Goal: Task Accomplishment & Management: Complete application form

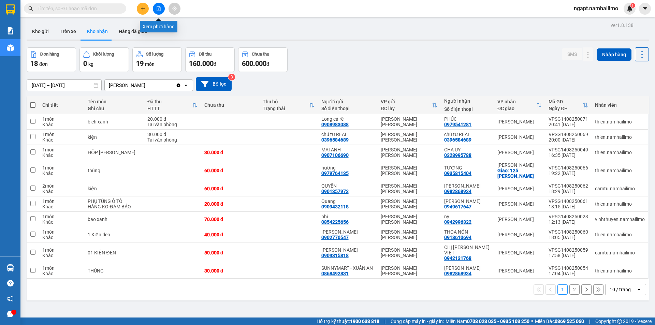
click at [159, 7] on icon "file-add" at bounding box center [158, 8] width 5 height 5
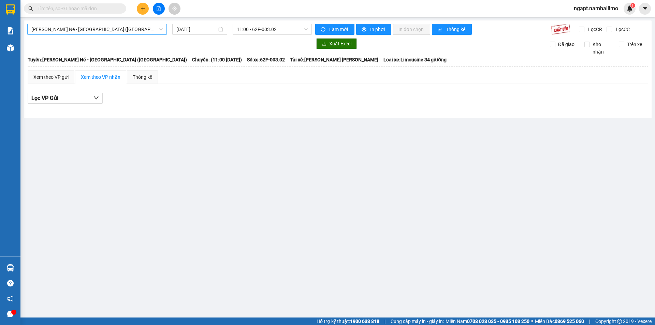
click at [110, 29] on span "Nha Trang - Mũi Né - [GEOGRAPHIC_DATA] ([GEOGRAPHIC_DATA])" at bounding box center [96, 29] width 131 height 10
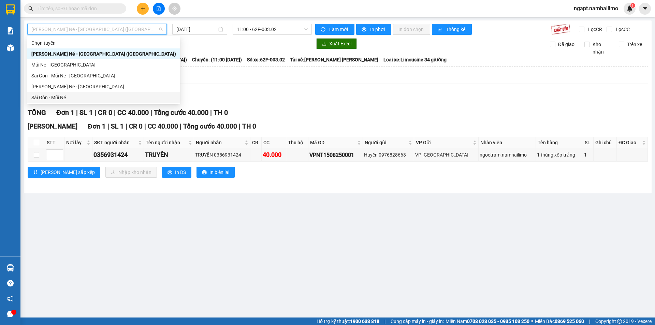
click at [61, 96] on div "Sài Gòn - Mũi Né" at bounding box center [103, 98] width 145 height 8
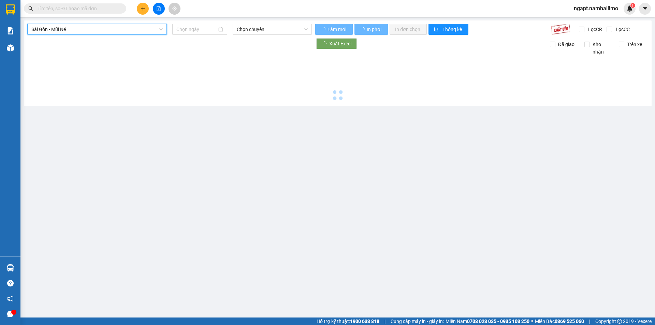
type input "[DATE]"
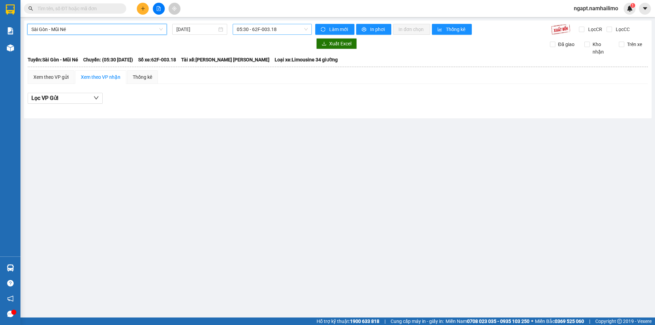
click at [295, 28] on span "05:30 - 62F-003.18" at bounding box center [272, 29] width 71 height 10
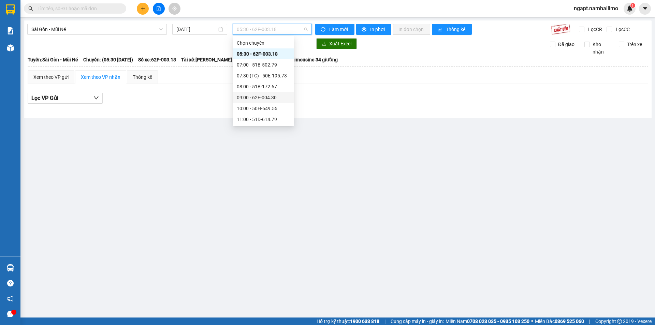
scroll to position [45, 0]
click at [278, 99] on div "14:00 - 50H-638.28" at bounding box center [263, 96] width 53 height 8
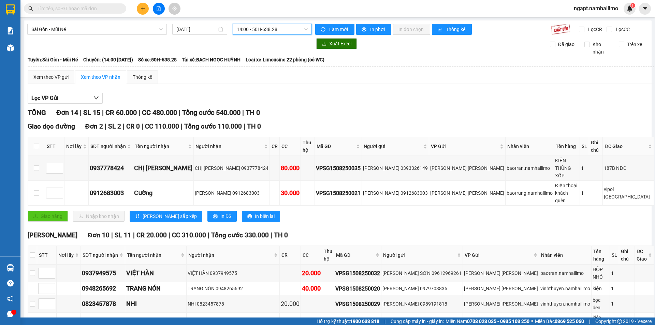
click at [287, 30] on span "14:00 - 50H-638.28" at bounding box center [272, 29] width 71 height 10
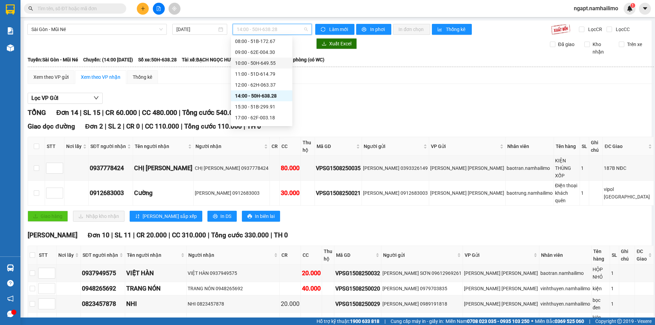
click at [273, 66] on div "10:00 - 50H-649.55" at bounding box center [261, 63] width 53 height 8
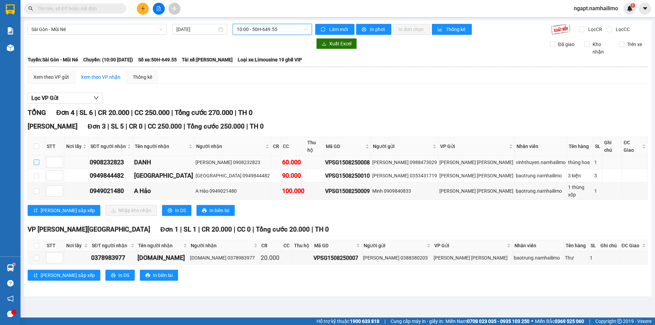
click at [38, 160] on input "checkbox" at bounding box center [36, 162] width 5 height 5
checkbox input "true"
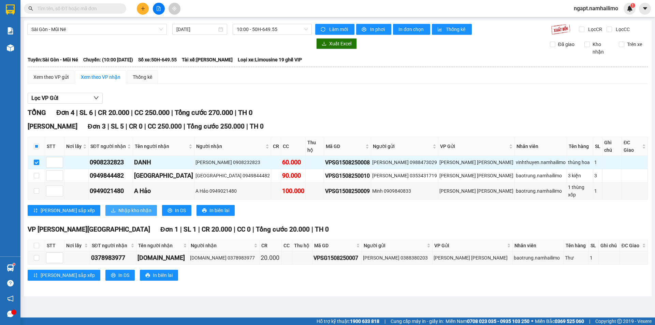
click at [118, 207] on span "Nhập kho nhận" at bounding box center [134, 211] width 33 height 8
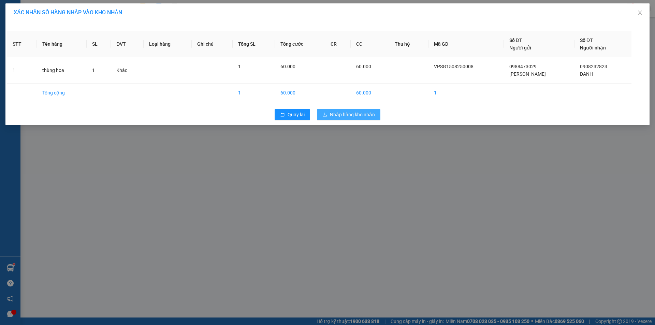
click at [370, 113] on span "Nhập hàng kho nhận" at bounding box center [352, 115] width 45 height 8
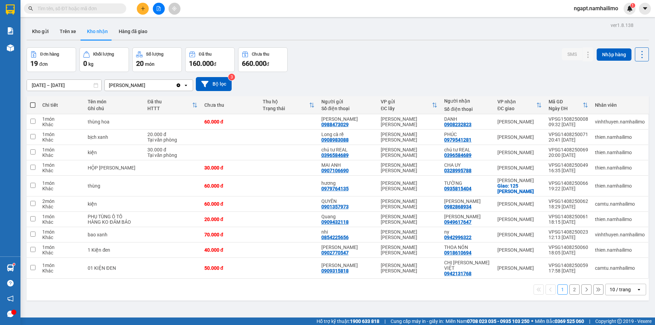
click at [116, 4] on span at bounding box center [75, 8] width 102 height 10
click at [113, 10] on input "text" at bounding box center [78, 9] width 81 height 8
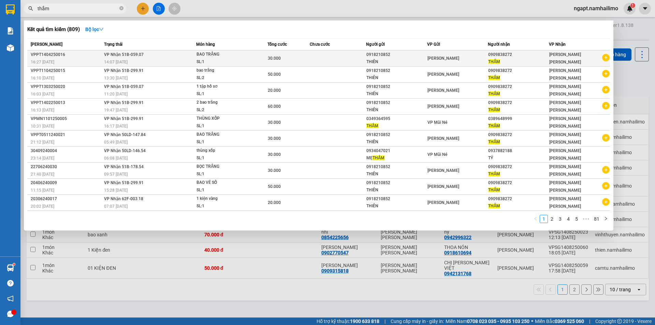
type input "thắm"
click at [608, 58] on icon "plus-circle" at bounding box center [606, 58] width 8 height 8
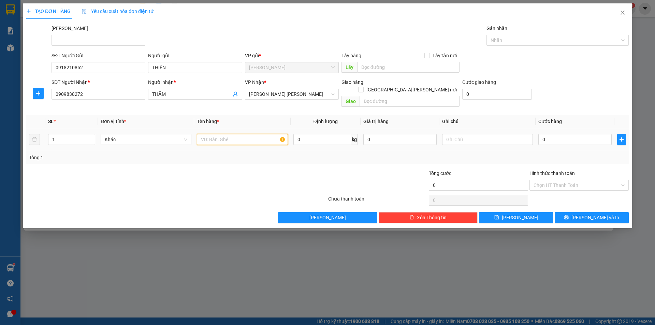
click at [259, 134] on input "text" at bounding box center [242, 139] width 91 height 11
drag, startPoint x: 57, startPoint y: 131, endPoint x: 44, endPoint y: 125, distance: 14.3
click at [43, 128] on tr "1 Khác 0 kg 0 0" at bounding box center [327, 139] width 603 height 23
type input "2"
click at [229, 134] on input "text" at bounding box center [242, 139] width 91 height 11
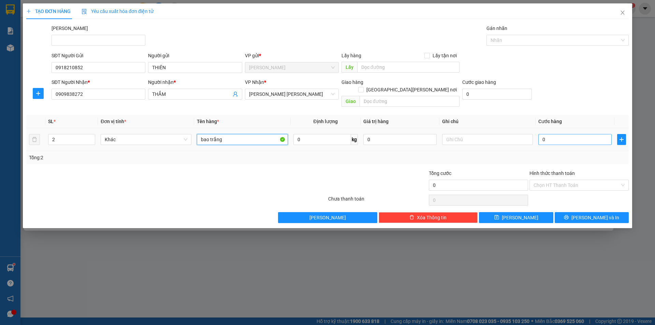
type input "bao trắng"
click at [570, 134] on input "0" at bounding box center [574, 139] width 73 height 11
type input "7"
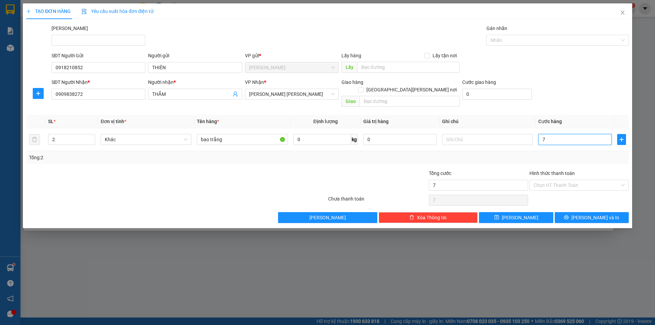
type input "70"
type input "70.000"
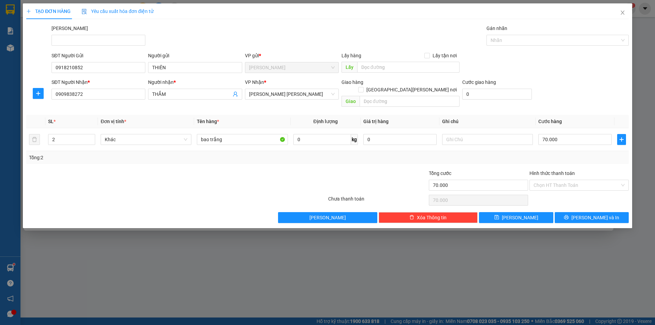
click at [555, 154] on div "Tổng: 2" at bounding box center [327, 158] width 597 height 8
click at [581, 181] on input "Hình thức thanh toán" at bounding box center [577, 185] width 86 height 10
click at [577, 192] on div "Tại văn phòng" at bounding box center [579, 192] width 91 height 8
type input "0"
click at [584, 212] on button "[PERSON_NAME] và In" at bounding box center [592, 217] width 74 height 11
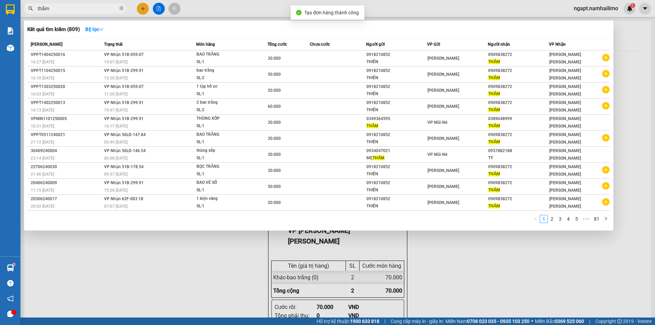
click at [536, 255] on div at bounding box center [327, 162] width 655 height 325
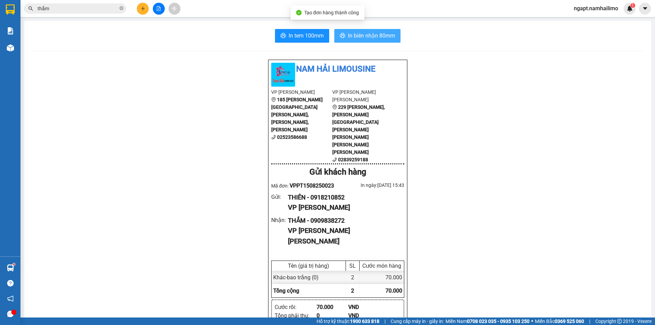
click at [382, 37] on span "In biên nhận 80mm" at bounding box center [371, 35] width 47 height 9
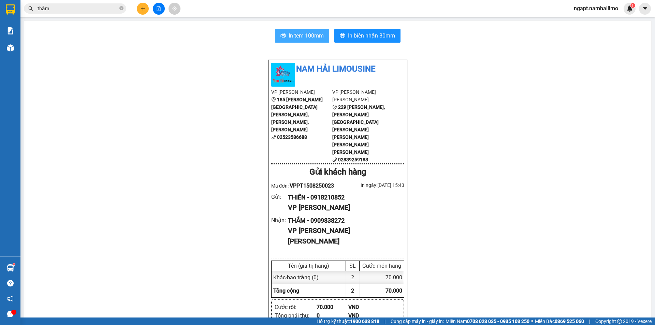
click at [311, 41] on button "In tem 100mm" at bounding box center [302, 36] width 54 height 14
click at [306, 30] on button "In tem 100mm" at bounding box center [302, 36] width 54 height 14
click at [600, 10] on span "ngapt.namhailimo" at bounding box center [595, 8] width 55 height 9
click at [600, 20] on span "Đăng xuất" at bounding box center [599, 21] width 41 height 8
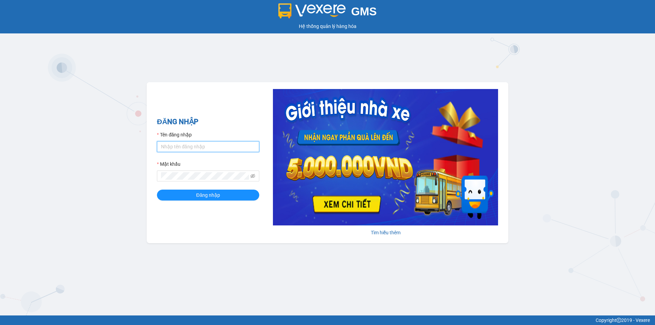
click at [178, 142] on input "Tên đăng nhập" at bounding box center [208, 146] width 102 height 11
type input "thuytien.namhailimo"
click at [211, 195] on span "Đăng nhập" at bounding box center [208, 195] width 24 height 8
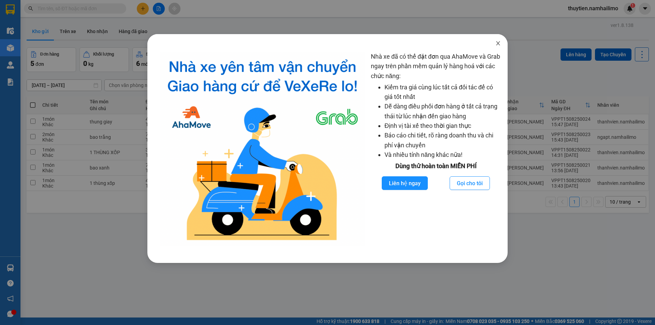
click at [496, 43] on icon "close" at bounding box center [497, 43] width 5 height 5
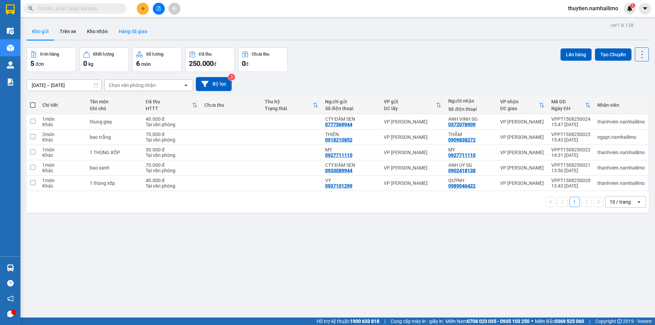
drag, startPoint x: 101, startPoint y: 32, endPoint x: 129, endPoint y: 26, distance: 28.5
click at [101, 31] on button "Kho nhận" at bounding box center [98, 31] width 32 height 16
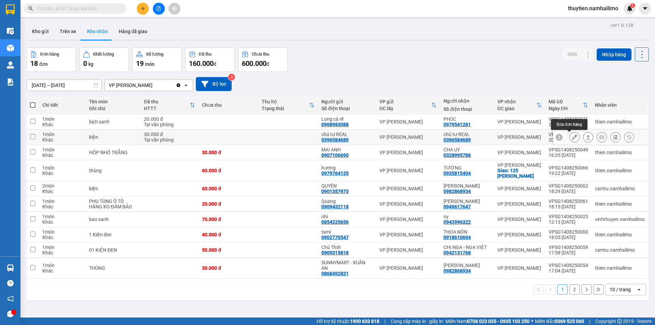
click at [572, 138] on icon at bounding box center [574, 137] width 5 height 5
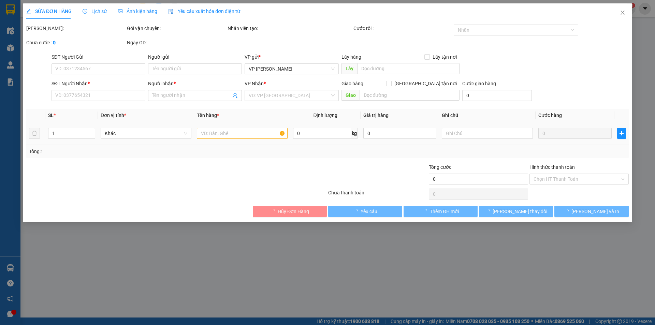
type input "0396584689"
type input "chú tư REAL"
type input "0396584689"
type input "chú tư REAL"
type input "30.000"
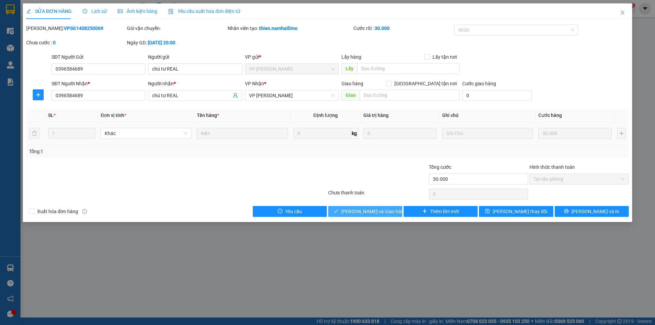
click at [370, 211] on span "Lưu và Giao hàng" at bounding box center [374, 212] width 66 height 8
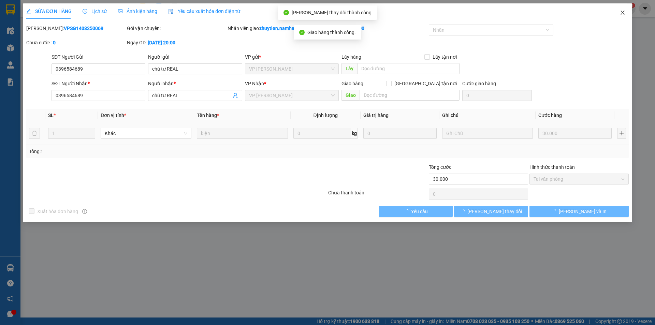
click at [623, 14] on icon "close" at bounding box center [623, 13] width 4 height 4
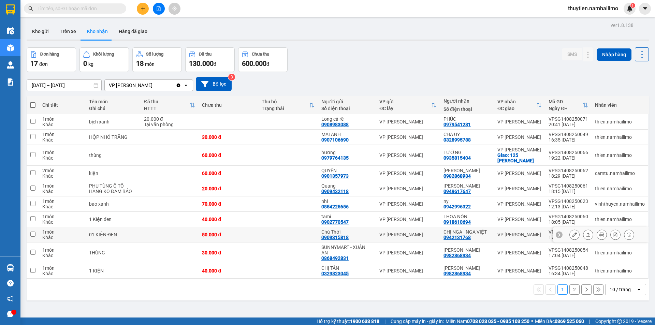
click at [572, 235] on icon at bounding box center [574, 234] width 5 height 5
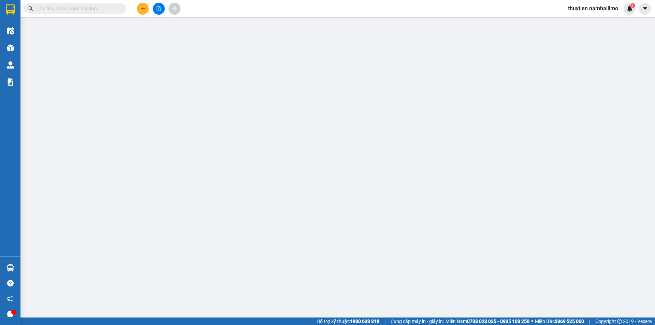
type input "0909315818"
type input "Chú Thới"
type input "0942131768"
type input "CHỊ NGA - NGA VIỆT"
type input "50.000"
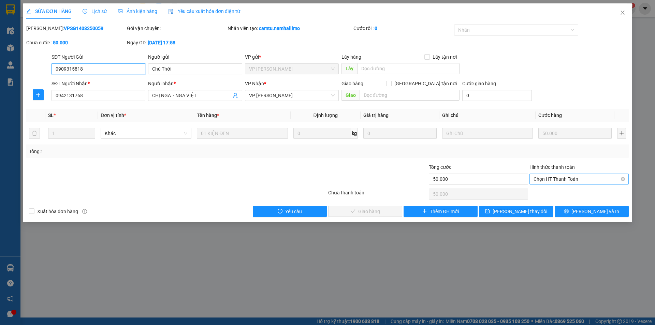
click at [552, 177] on span "Chọn HT Thanh Toán" at bounding box center [579, 179] width 91 height 10
click at [546, 190] on div "Tại văn phòng" at bounding box center [579, 193] width 91 height 8
type input "0"
click at [372, 210] on span "Lưu và Giao hàng" at bounding box center [374, 212] width 66 height 8
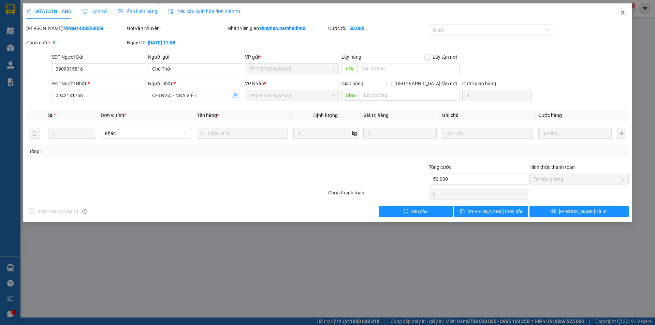
click at [621, 13] on icon "close" at bounding box center [622, 12] width 5 height 5
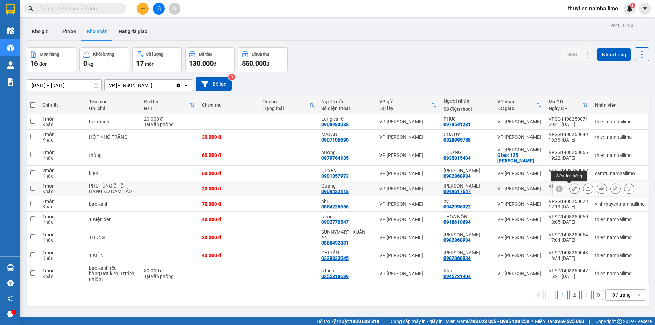
click at [572, 190] on icon at bounding box center [574, 188] width 5 height 5
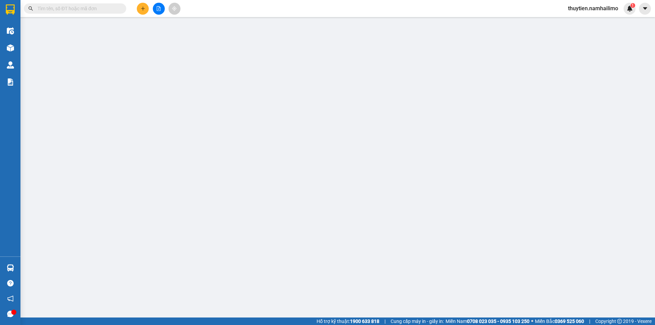
type input "0909432118"
type input "Quang"
type input "0949617647"
type input "Hồng Lợi"
type input "20.000"
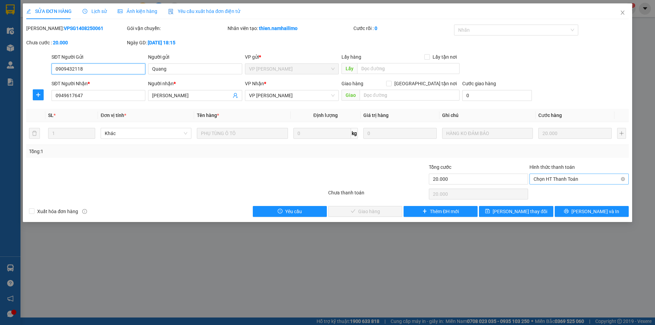
click at [564, 180] on span "Chọn HT Thanh Toán" at bounding box center [579, 179] width 91 height 10
drag, startPoint x: 559, startPoint y: 191, endPoint x: 483, endPoint y: 198, distance: 76.0
click at [553, 192] on div "Tại văn phòng" at bounding box center [579, 193] width 91 height 8
type input "0"
drag, startPoint x: 385, startPoint y: 212, endPoint x: 450, endPoint y: 116, distance: 115.6
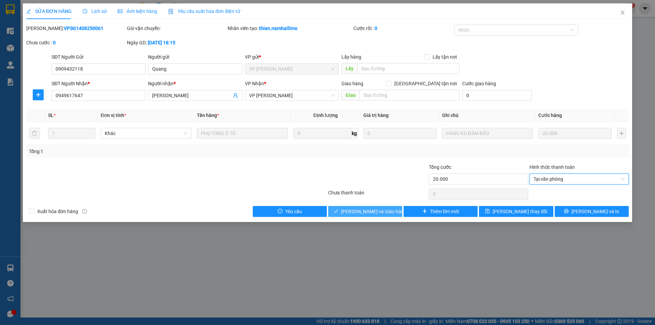
click at [406, 175] on div "Total Paid Fee 0 Total UnPaid Fee 20.000 Cash Collection Total Fee Mã ĐH: VPSG1…" at bounding box center [327, 121] width 603 height 192
click at [625, 12] on icon "close" at bounding box center [622, 12] width 5 height 5
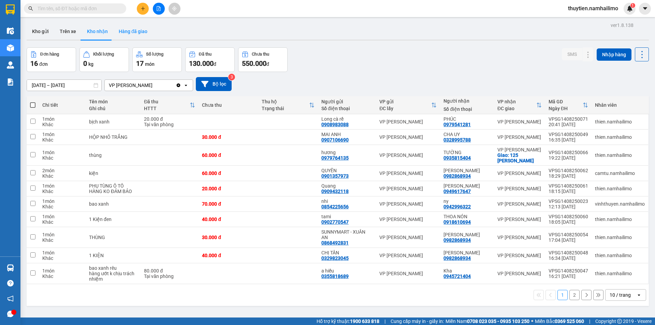
click at [129, 30] on button "Hàng đã giao" at bounding box center [133, 31] width 40 height 16
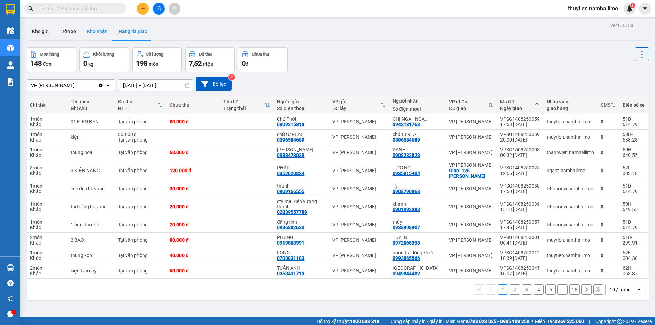
click at [99, 28] on button "Kho nhận" at bounding box center [98, 31] width 32 height 16
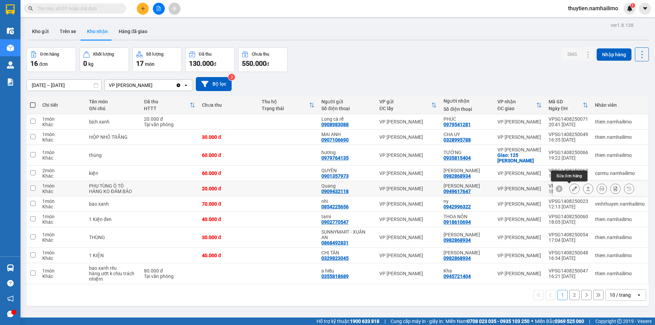
click at [572, 189] on icon at bounding box center [574, 188] width 5 height 5
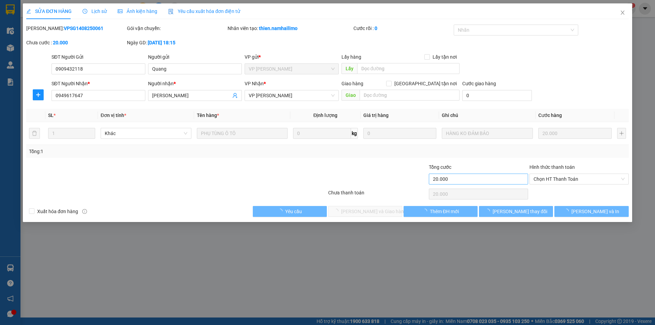
type input "0909432118"
type input "Quang"
type input "0949617647"
type input "Hồng Lợi"
type input "20.000"
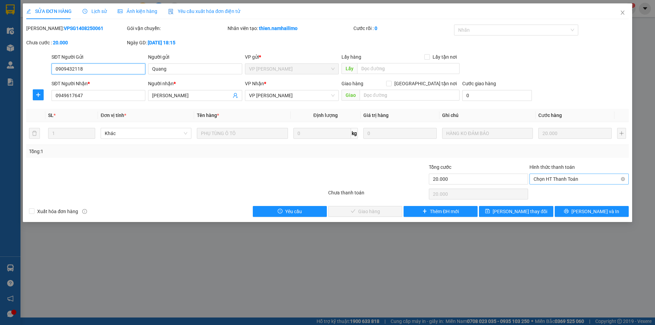
click at [558, 178] on span "Chọn HT Thanh Toán" at bounding box center [579, 179] width 91 height 10
click at [550, 192] on div "Tại văn phòng" at bounding box center [579, 193] width 91 height 8
type input "0"
click at [395, 207] on button "Lưu và Giao hàng" at bounding box center [365, 211] width 74 height 11
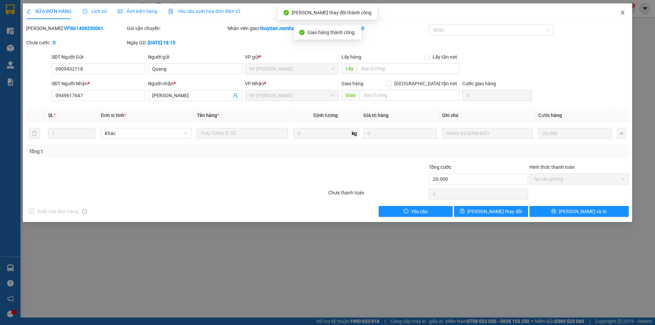
click at [623, 13] on icon "close" at bounding box center [623, 13] width 4 height 4
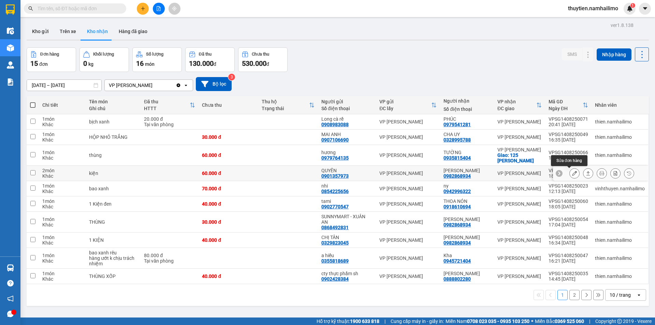
click at [572, 173] on icon at bounding box center [574, 173] width 5 height 5
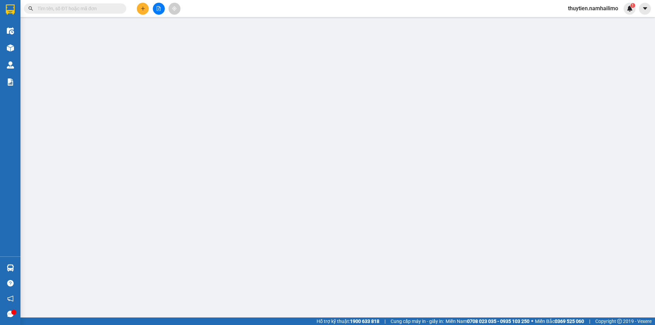
type input "0901357973"
type input "QUYÊN"
type input "0982868934"
type input "ngọc bích"
type input "60.000"
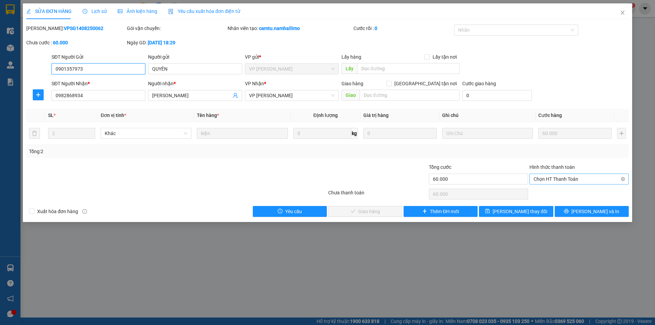
click at [562, 178] on span "Chọn HT Thanh Toán" at bounding box center [579, 179] width 91 height 10
click at [552, 190] on div "Tại văn phòng" at bounding box center [579, 193] width 91 height 8
type input "0"
drag, startPoint x: 382, startPoint y: 208, endPoint x: 395, endPoint y: 184, distance: 27.2
click at [381, 208] on span "Lưu và Giao hàng" at bounding box center [374, 212] width 66 height 8
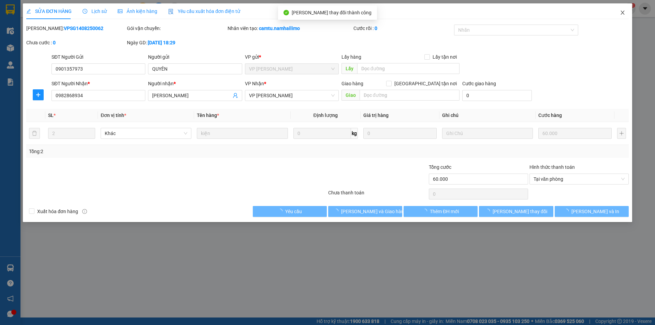
click at [622, 16] on span "Close" at bounding box center [622, 12] width 19 height 19
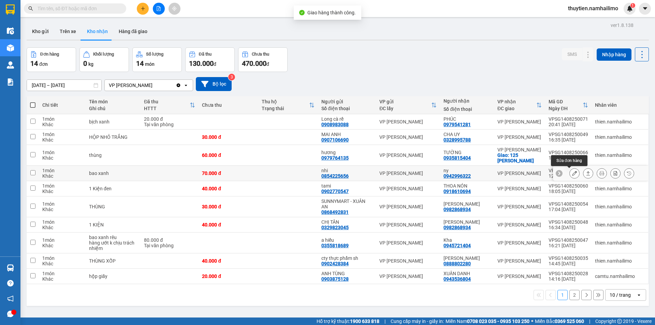
click at [572, 175] on icon at bounding box center [574, 173] width 5 height 5
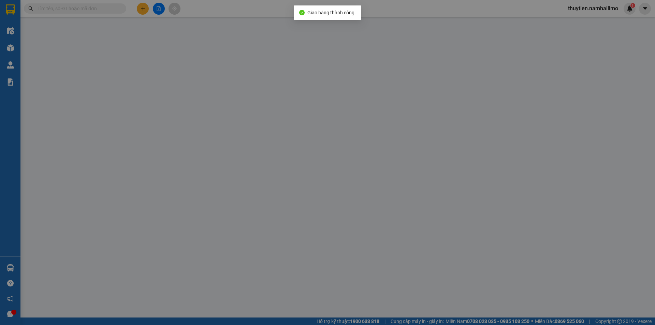
type input "0854225656"
type input "nhi"
type input "0942996322"
type input "ny"
type input "70.000"
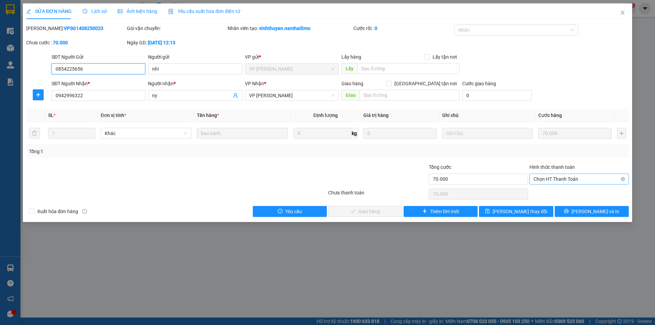
click at [555, 176] on span "Chọn HT Thanh Toán" at bounding box center [579, 179] width 91 height 10
drag, startPoint x: 551, startPoint y: 191, endPoint x: 521, endPoint y: 193, distance: 30.1
click at [550, 192] on div "Tại văn phòng" at bounding box center [579, 193] width 91 height 8
type input "0"
click at [376, 210] on span "Lưu và Giao hàng" at bounding box center [374, 212] width 66 height 8
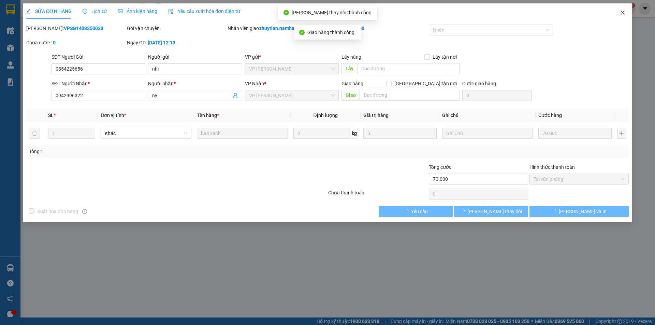
click at [625, 12] on icon "close" at bounding box center [622, 12] width 5 height 5
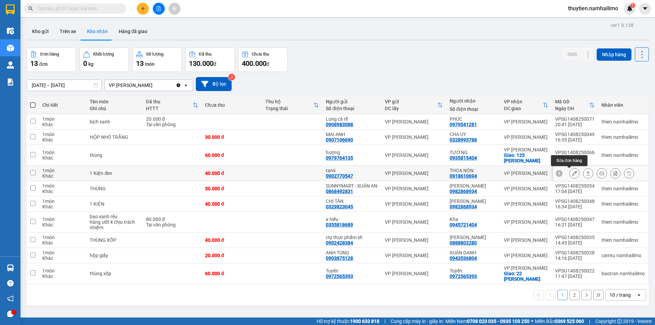
click at [572, 173] on icon at bounding box center [574, 173] width 5 height 5
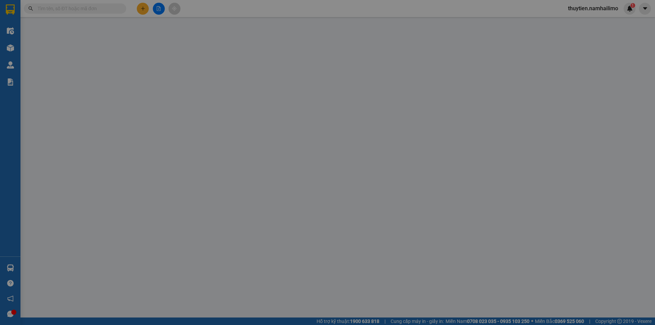
type input "0902770547"
type input "tami"
type input "0918610694"
type input "THOA NÓN"
type input "40.000"
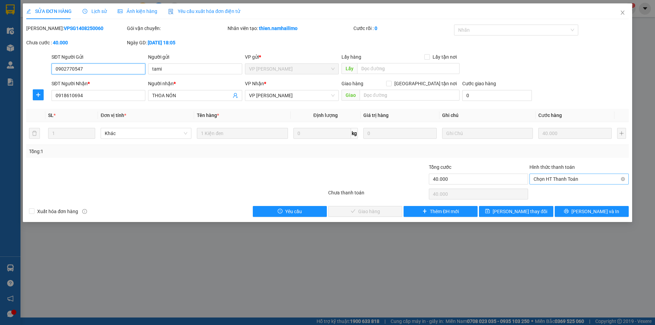
click at [559, 180] on span "Chọn HT Thanh Toán" at bounding box center [579, 179] width 91 height 10
drag, startPoint x: 550, startPoint y: 191, endPoint x: 431, endPoint y: 198, distance: 118.9
click at [549, 192] on div "Tại văn phòng" at bounding box center [579, 193] width 91 height 8
type input "0"
click at [365, 208] on span "Lưu và Giao hàng" at bounding box center [374, 212] width 66 height 8
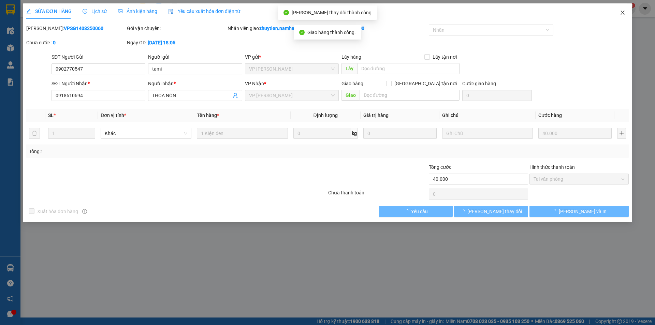
click at [628, 11] on span "Close" at bounding box center [622, 12] width 19 height 19
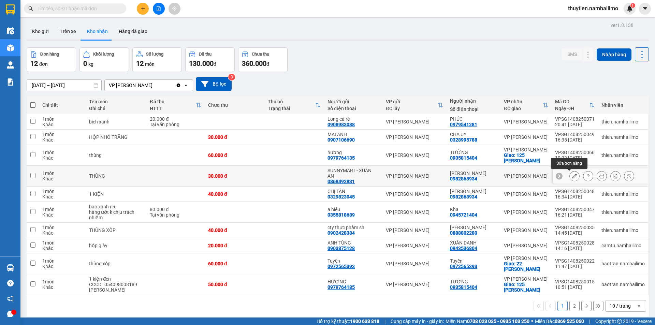
click at [572, 175] on icon at bounding box center [574, 176] width 5 height 5
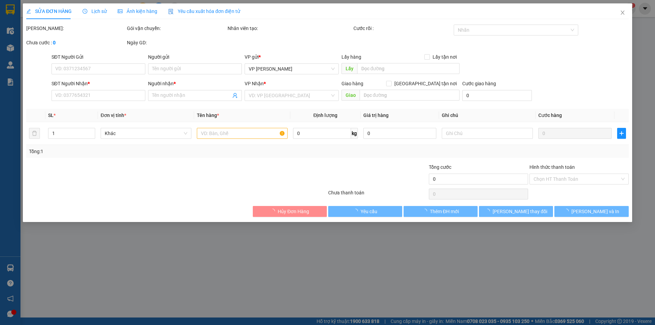
type input "0868492831"
type input "SUNNYMART - XUÂN AN"
type input "0982868934"
type input "ngọc bích"
type input "30.000"
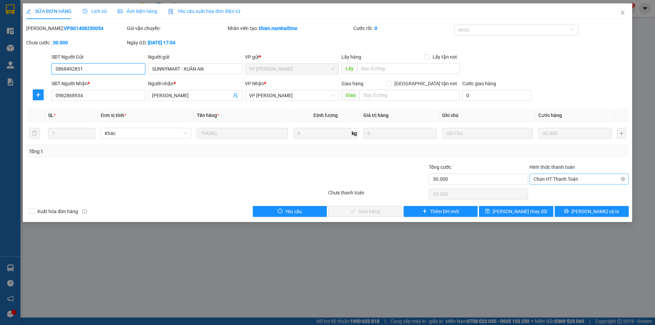
drag, startPoint x: 563, startPoint y: 175, endPoint x: 559, endPoint y: 180, distance: 6.6
click at [563, 176] on span "Chọn HT Thanh Toán" at bounding box center [579, 179] width 91 height 10
drag, startPoint x: 554, startPoint y: 190, endPoint x: 496, endPoint y: 192, distance: 58.4
click at [552, 190] on div "Tại văn phòng" at bounding box center [579, 193] width 91 height 8
type input "0"
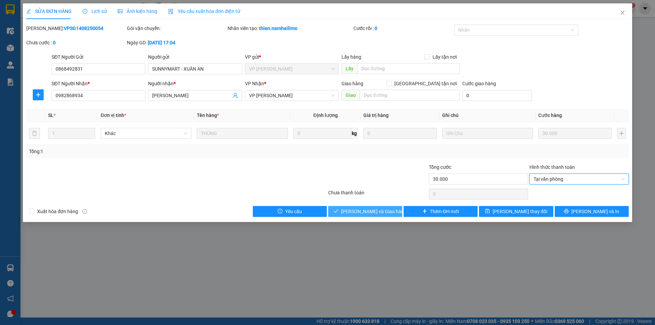
drag, startPoint x: 380, startPoint y: 213, endPoint x: 434, endPoint y: 161, distance: 75.1
click at [383, 206] on button "Lưu và Giao hàng" at bounding box center [365, 211] width 74 height 11
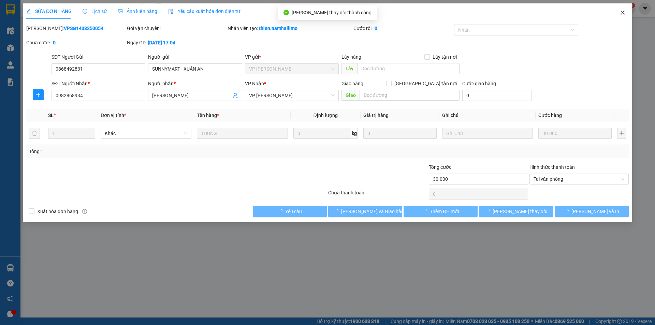
click at [620, 11] on icon "close" at bounding box center [622, 12] width 5 height 5
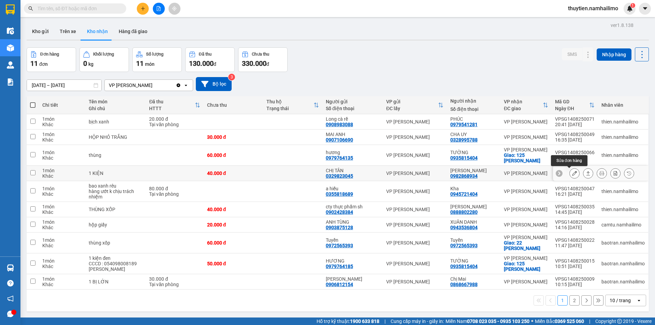
click at [572, 174] on icon at bounding box center [574, 173] width 5 height 5
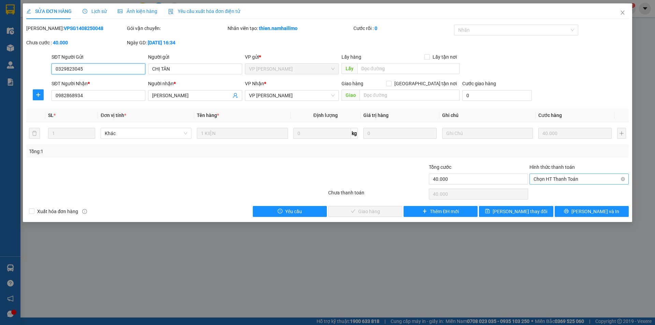
click at [552, 179] on span "Chọn HT Thanh Toán" at bounding box center [579, 179] width 91 height 10
drag, startPoint x: 549, startPoint y: 191, endPoint x: 513, endPoint y: 197, distance: 36.7
click at [549, 191] on div "Tại văn phòng" at bounding box center [579, 193] width 91 height 8
type input "0"
drag, startPoint x: 376, startPoint y: 212, endPoint x: 655, endPoint y: 11, distance: 344.1
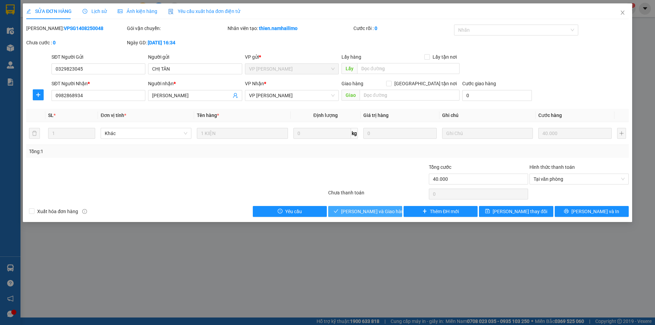
click at [376, 211] on span "Lưu và Giao hàng" at bounding box center [374, 212] width 66 height 8
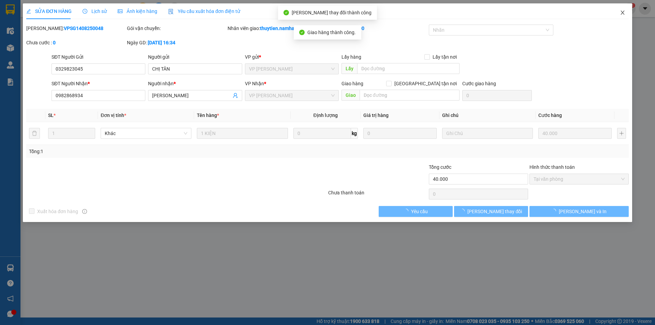
click at [624, 13] on icon "close" at bounding box center [622, 12] width 5 height 5
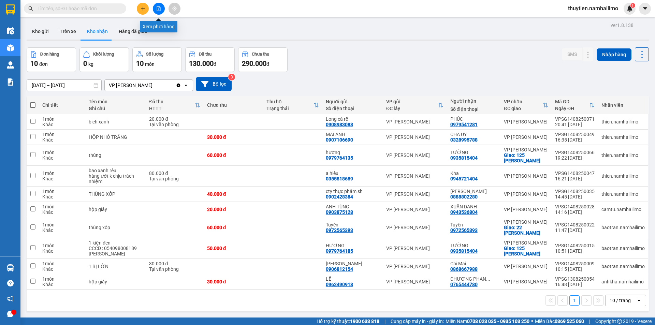
click at [160, 10] on icon "file-add" at bounding box center [158, 8] width 5 height 5
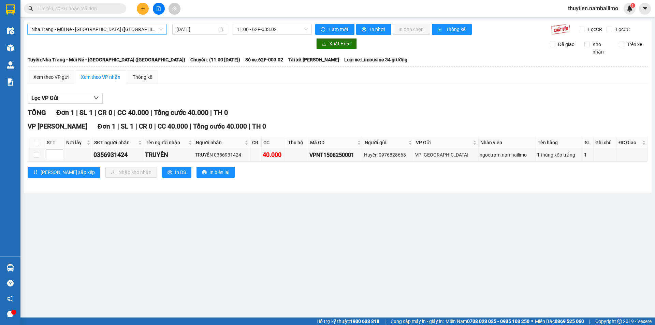
click at [84, 28] on span "Nha Trang - Mũi Né - [GEOGRAPHIC_DATA] ([GEOGRAPHIC_DATA])" at bounding box center [96, 29] width 131 height 10
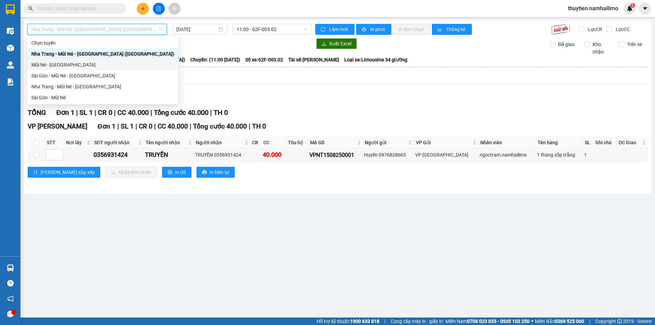
click at [64, 64] on div "Mũi Né - [GEOGRAPHIC_DATA]" at bounding box center [102, 65] width 143 height 8
type input "[DATE]"
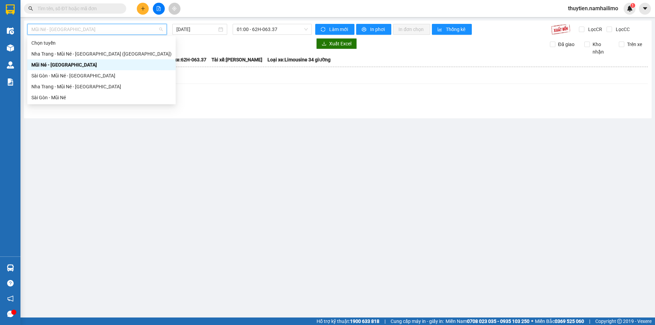
click at [113, 28] on span "Mũi Né - [GEOGRAPHIC_DATA]" at bounding box center [96, 29] width 131 height 10
click at [48, 100] on div "Sài Gòn - Mũi Né" at bounding box center [101, 98] width 140 height 8
type input "[DATE]"
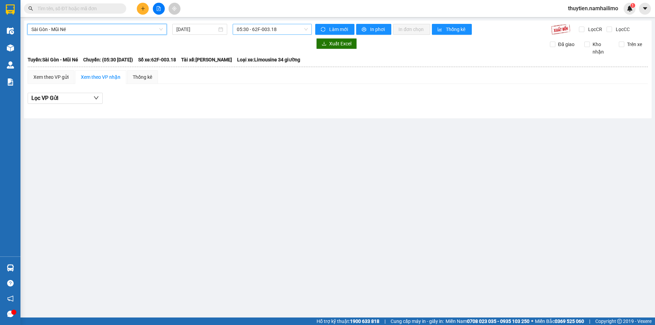
click at [262, 31] on span "05:30 - 62F-003.18" at bounding box center [272, 29] width 71 height 10
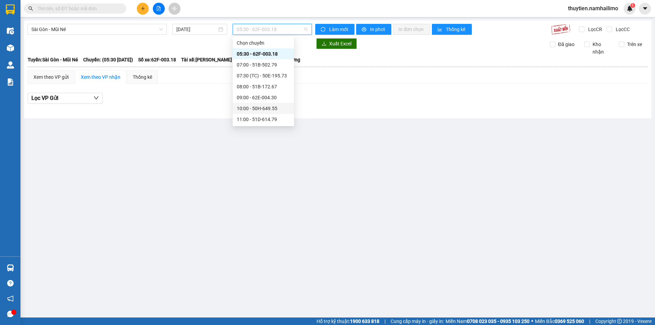
click at [266, 108] on div "10:00 - 50H-649.55" at bounding box center [263, 109] width 53 height 8
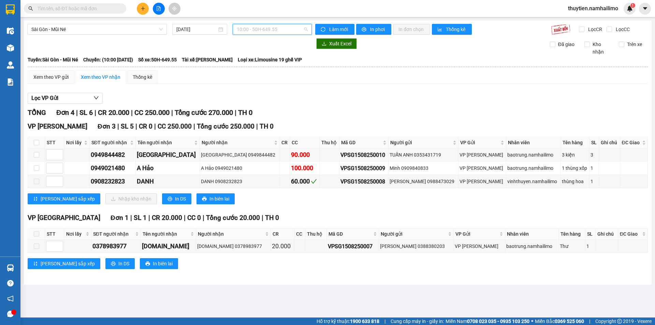
click at [275, 31] on span "10:00 - 50H-649.55" at bounding box center [272, 29] width 71 height 10
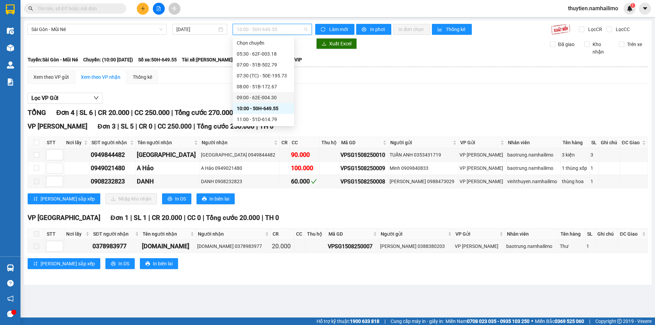
click at [263, 95] on div "09:00 - 62E-004.30" at bounding box center [263, 98] width 53 height 8
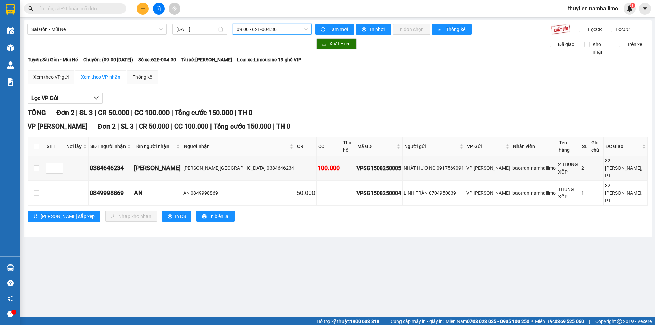
click at [37, 144] on input "checkbox" at bounding box center [36, 146] width 5 height 5
checkbox input "true"
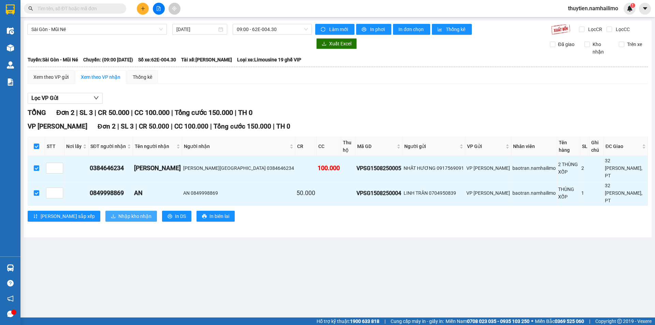
click at [118, 213] on span "Nhập kho nhận" at bounding box center [134, 217] width 33 height 8
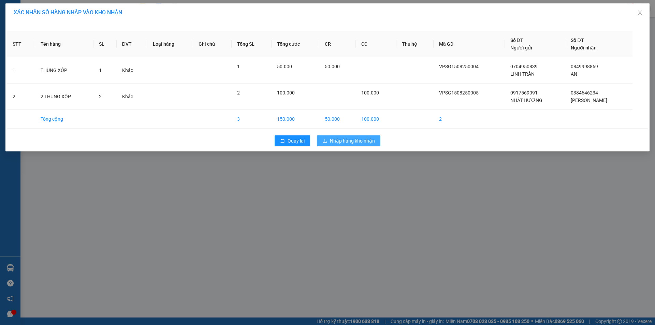
click at [368, 140] on span "Nhập hàng kho nhận" at bounding box center [352, 141] width 45 height 8
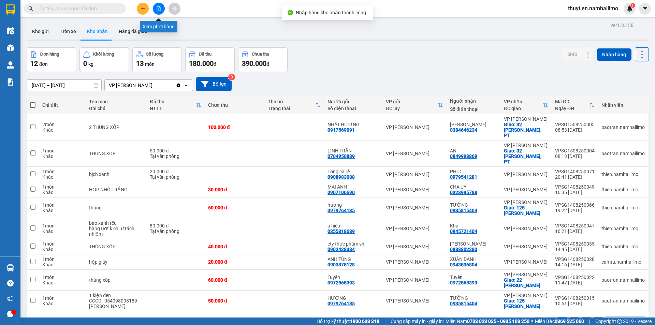
click at [157, 8] on icon "file-add" at bounding box center [159, 8] width 4 height 5
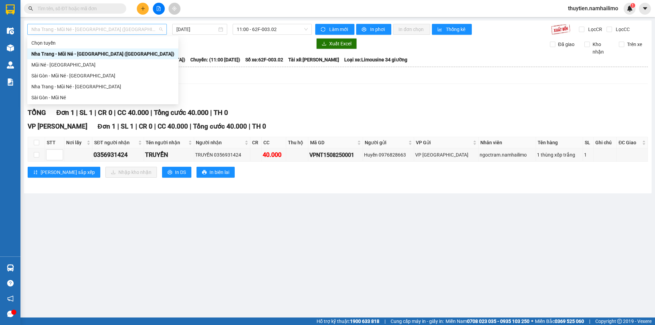
click at [84, 29] on span "Nha Trang - Mũi Né - [GEOGRAPHIC_DATA] ([GEOGRAPHIC_DATA])" at bounding box center [96, 29] width 131 height 10
drag, startPoint x: 55, startPoint y: 96, endPoint x: 215, endPoint y: 55, distance: 165.0
click at [55, 96] on div "Sài Gòn - Mũi Né" at bounding box center [102, 98] width 143 height 8
type input "[DATE]"
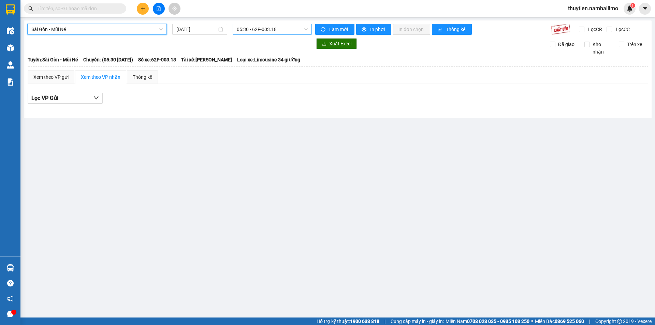
click at [270, 28] on span "05:30 - 62F-003.18" at bounding box center [272, 29] width 71 height 10
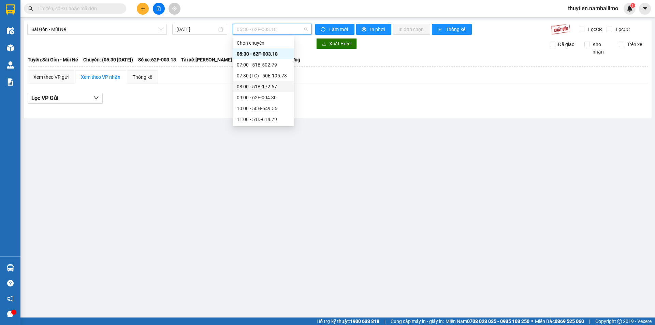
drag, startPoint x: 254, startPoint y: 85, endPoint x: 268, endPoint y: 56, distance: 32.4
click at [255, 81] on div "Chọn chuyến 05:30 - 62F-003.18 07:00 - 51B-502.79 07:30 (TC) - 50E-195.73 08:00…" at bounding box center [263, 136] width 61 height 197
click at [258, 98] on div "09:00 - 62E-004.30" at bounding box center [263, 98] width 53 height 8
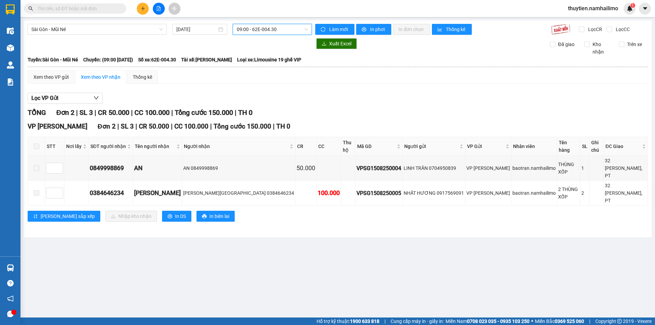
click at [286, 28] on span "09:00 - 62E-004.30" at bounding box center [272, 29] width 71 height 10
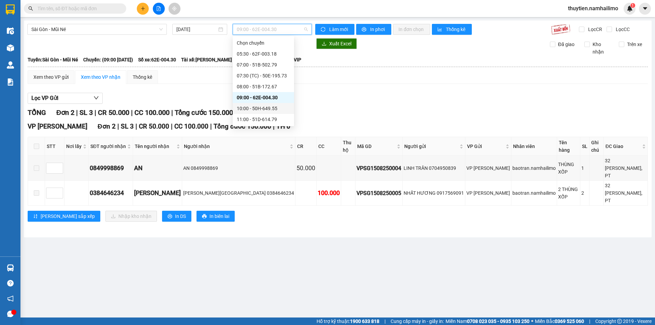
click at [269, 106] on div "10:00 - 50H-649.55" at bounding box center [263, 109] width 53 height 8
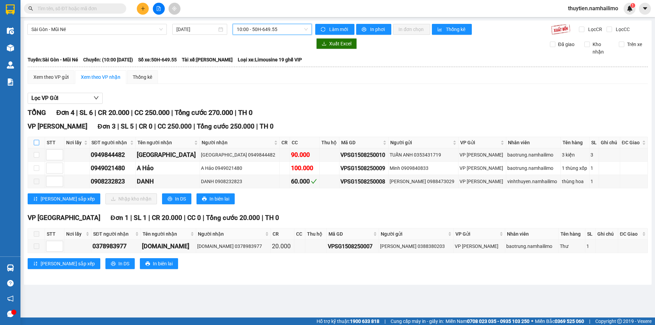
click at [34, 142] on input "checkbox" at bounding box center [36, 142] width 5 height 5
checkbox input "true"
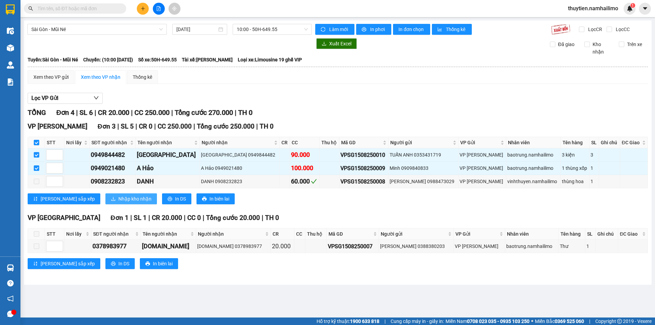
click at [118, 202] on span "Nhập kho nhận" at bounding box center [134, 199] width 33 height 8
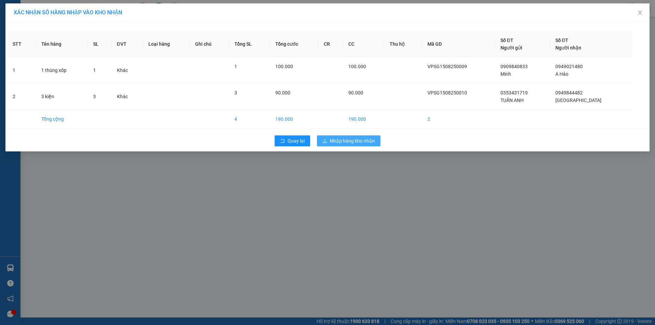
click at [345, 140] on span "Nhập hàng kho nhận" at bounding box center [352, 141] width 45 height 8
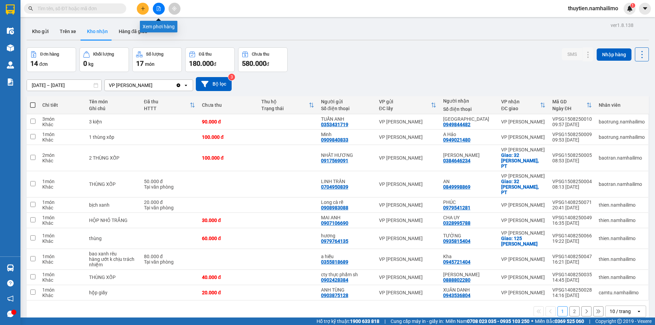
click at [158, 11] on button at bounding box center [159, 9] width 12 height 12
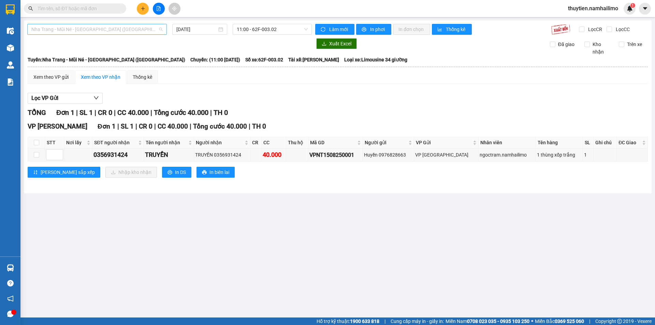
click at [98, 27] on span "Nha Trang - Mũi Né - [GEOGRAPHIC_DATA] ([GEOGRAPHIC_DATA])" at bounding box center [96, 29] width 131 height 10
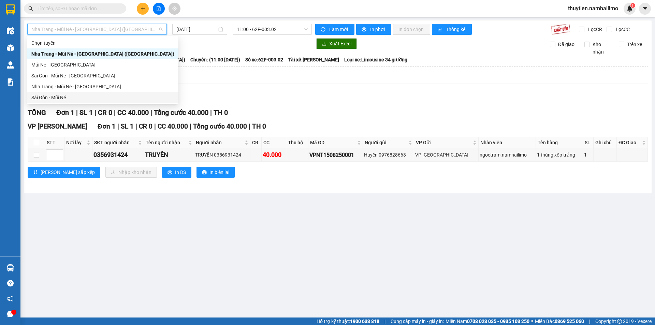
click at [61, 100] on div "Sài Gòn - Mũi Né" at bounding box center [102, 98] width 143 height 8
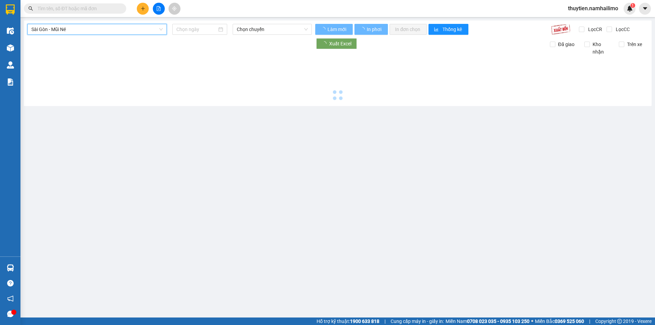
type input "[DATE]"
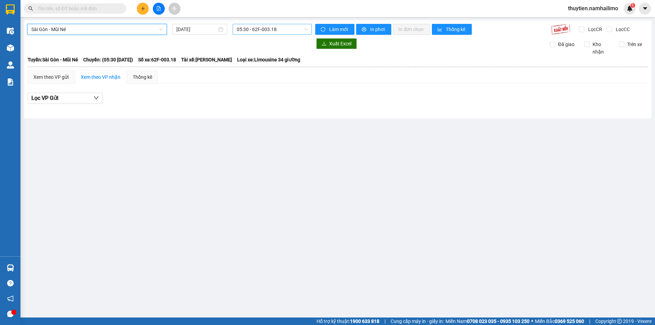
click at [250, 30] on span "05:30 - 62F-003.18" at bounding box center [272, 29] width 71 height 10
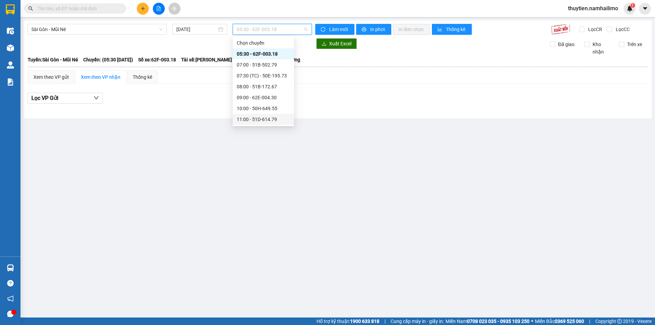
click at [264, 118] on div "11:00 - 51D-614.79" at bounding box center [263, 120] width 53 height 8
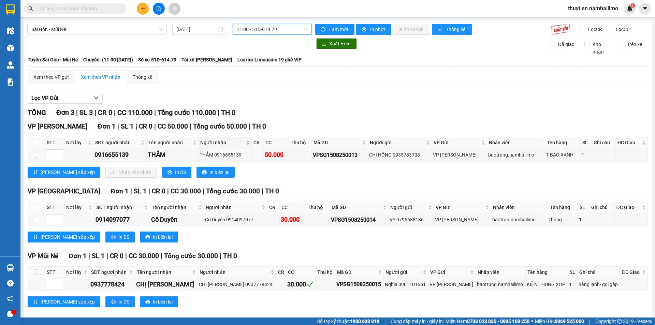
scroll to position [9, 0]
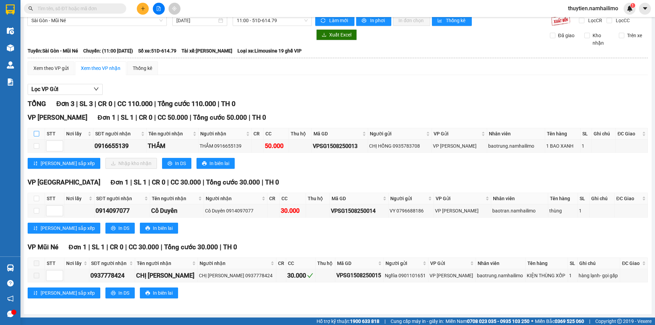
click at [35, 131] on label at bounding box center [36, 134] width 5 height 8
click at [35, 131] on input "checkbox" at bounding box center [36, 133] width 5 height 5
checkbox input "true"
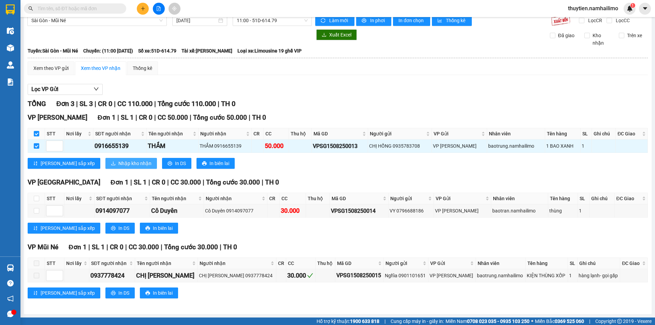
click at [118, 164] on span "Nhập kho nhận" at bounding box center [134, 164] width 33 height 8
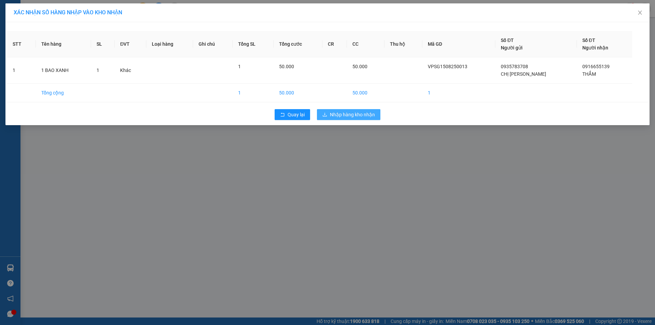
click at [349, 115] on span "Nhập hàng kho nhận" at bounding box center [352, 115] width 45 height 8
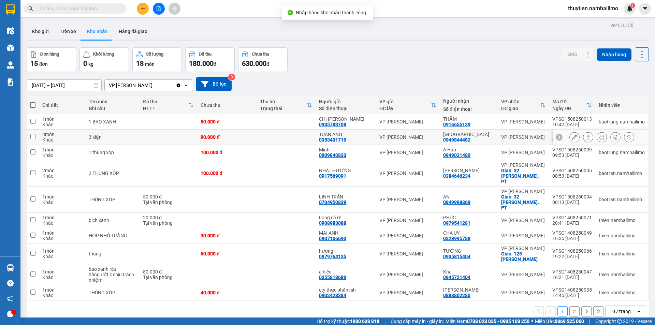
click at [572, 137] on icon at bounding box center [574, 137] width 5 height 5
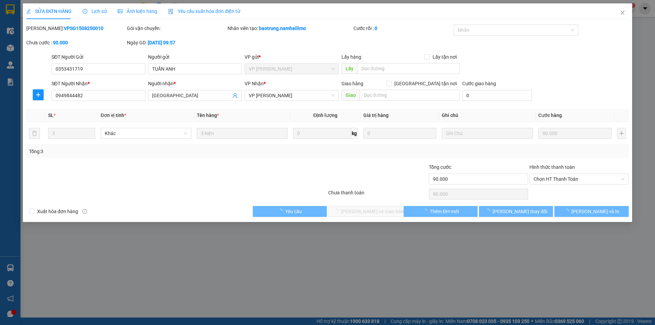
type input "0353431719"
type input "TUẤN ANH"
type input "0949844482"
type input "[GEOGRAPHIC_DATA]"
type input "90.000"
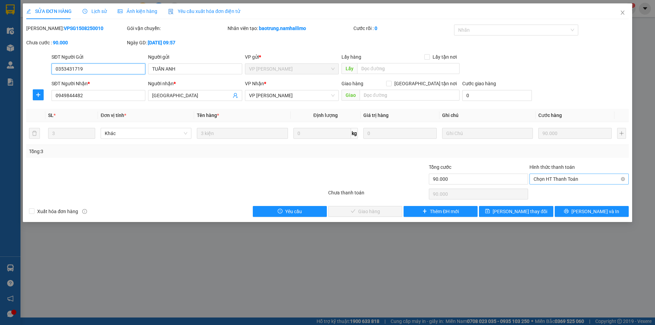
click at [563, 177] on span "Chọn HT Thanh Toán" at bounding box center [579, 179] width 91 height 10
drag, startPoint x: 556, startPoint y: 191, endPoint x: 463, endPoint y: 194, distance: 93.9
click at [554, 190] on div "Tại văn phòng" at bounding box center [579, 193] width 91 height 8
type input "0"
click at [371, 209] on span "Lưu và Giao hàng" at bounding box center [374, 212] width 66 height 8
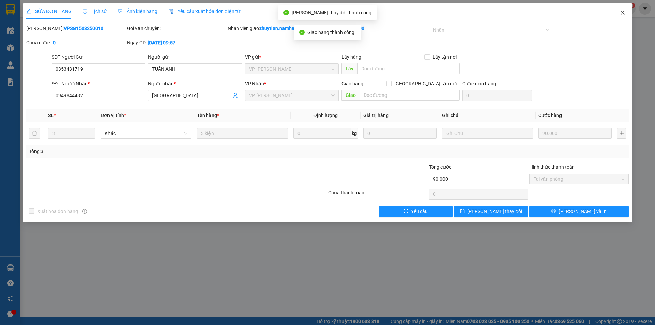
click at [624, 12] on icon "close" at bounding box center [623, 13] width 4 height 4
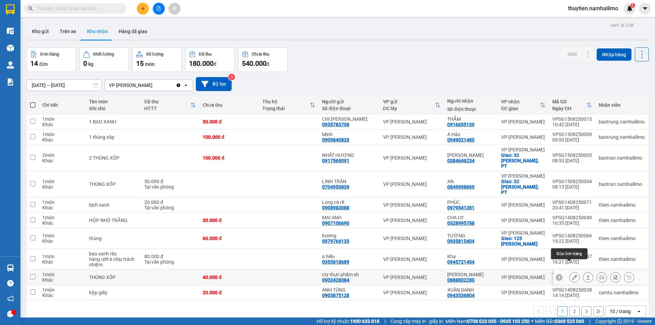
click at [572, 275] on icon at bounding box center [574, 277] width 5 height 5
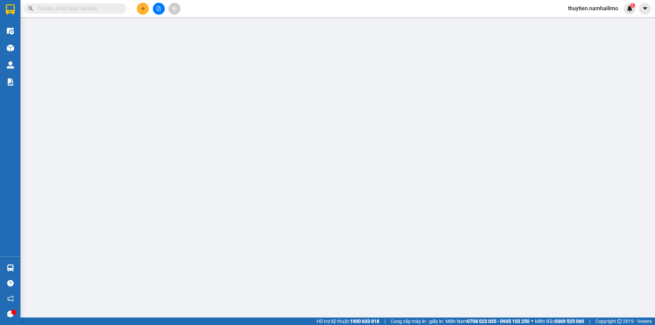
type input "0902428384"
type input "cty thực phẩm sh"
type input "0888802280"
type input "VÕ TRINH"
type input "40.000"
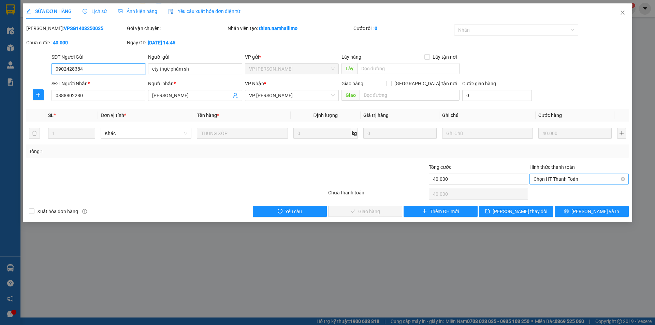
click at [550, 175] on span "Chọn HT Thanh Toán" at bounding box center [579, 179] width 91 height 10
click at [540, 192] on div "Tại văn phòng" at bounding box center [579, 193] width 91 height 8
type input "0"
click at [376, 208] on span "Lưu và Giao hàng" at bounding box center [374, 212] width 66 height 8
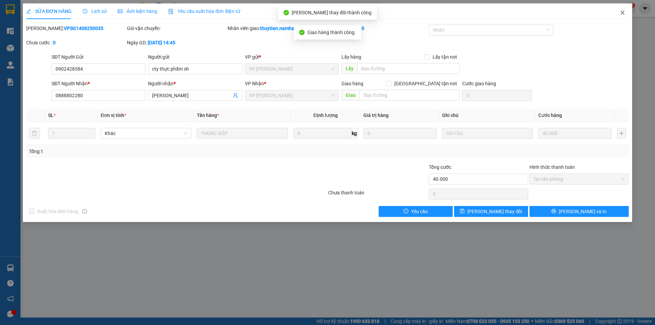
click at [622, 12] on icon "close" at bounding box center [622, 12] width 5 height 5
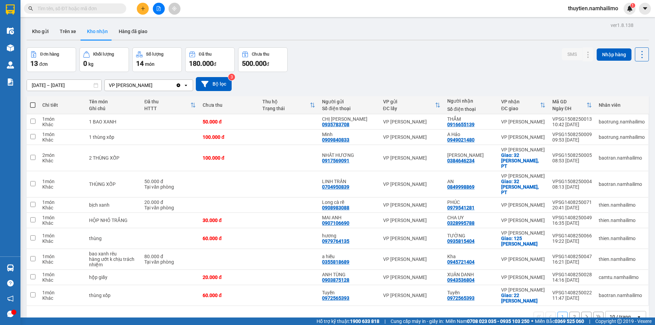
click at [569, 312] on button "2" at bounding box center [574, 317] width 10 height 10
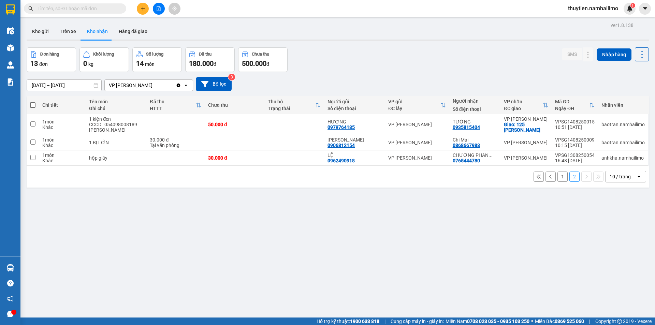
click at [559, 176] on button "1" at bounding box center [563, 177] width 10 height 10
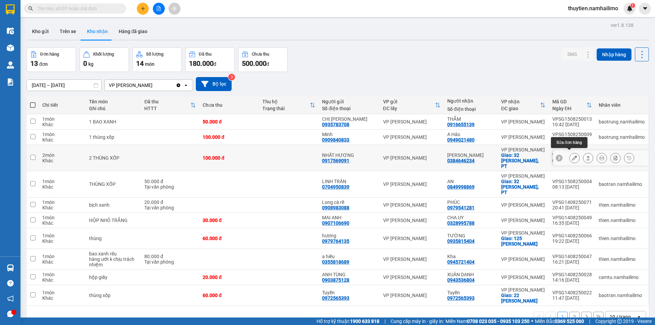
click at [572, 156] on icon at bounding box center [574, 158] width 5 height 5
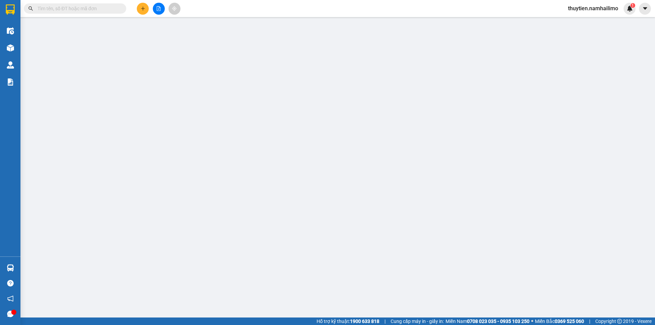
type input "0917569091"
type input "NHẤT HƯƠNG"
type input "0384646234"
type input "[PERSON_NAME]"
checkbox input "true"
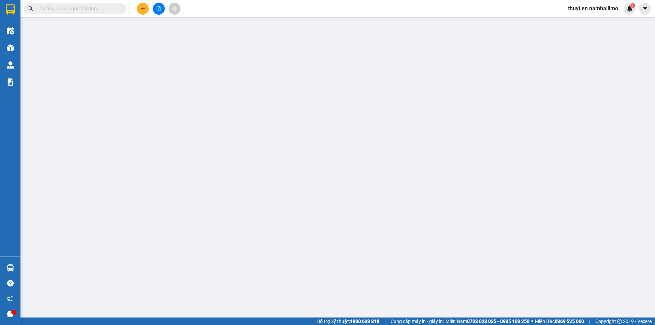
type input "32 [PERSON_NAME], PT"
type input "100.000"
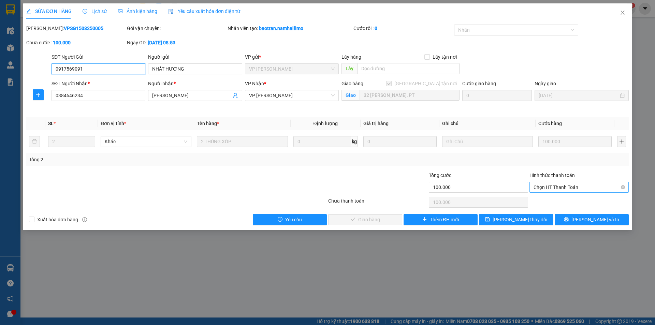
click at [546, 187] on span "Chọn HT Thanh Toán" at bounding box center [579, 187] width 91 height 10
drag, startPoint x: 545, startPoint y: 201, endPoint x: 451, endPoint y: 207, distance: 93.7
click at [544, 200] on div "Tại văn phòng" at bounding box center [579, 201] width 91 height 8
type input "0"
click at [359, 217] on button "Lưu và Giao hàng" at bounding box center [365, 219] width 74 height 11
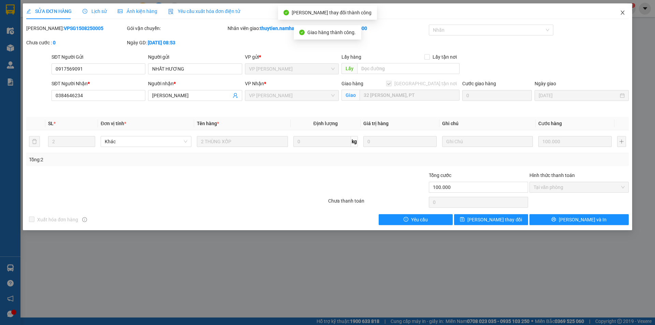
click at [623, 10] on span "Close" at bounding box center [622, 12] width 19 height 19
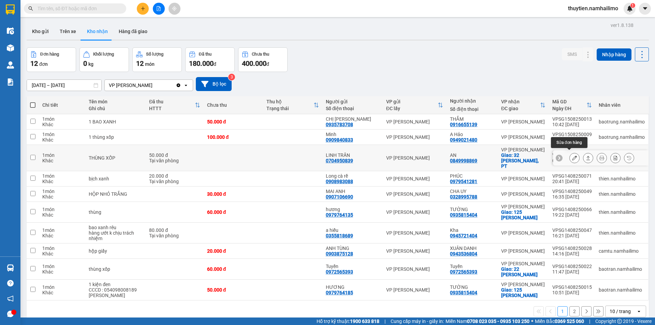
click at [572, 156] on icon at bounding box center [574, 158] width 5 height 5
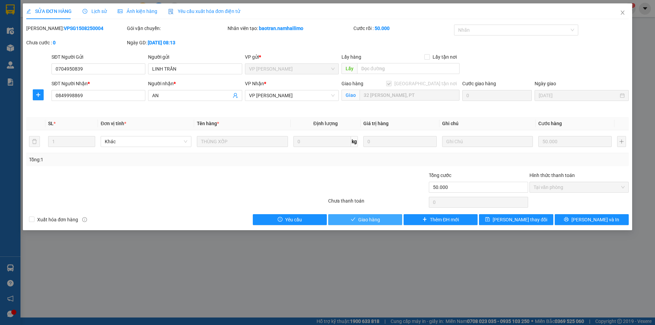
click at [376, 220] on span "Giao hàng" at bounding box center [369, 220] width 22 height 8
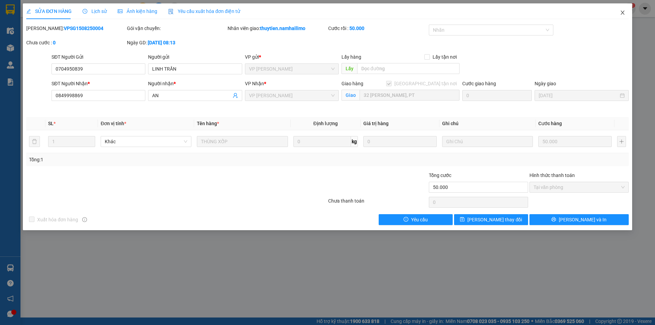
click at [623, 8] on span "Close" at bounding box center [622, 12] width 19 height 19
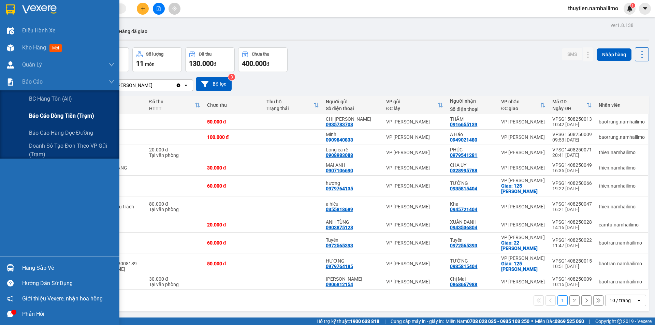
click at [59, 117] on span "Báo cáo dòng tiền (trạm)" at bounding box center [61, 116] width 65 height 9
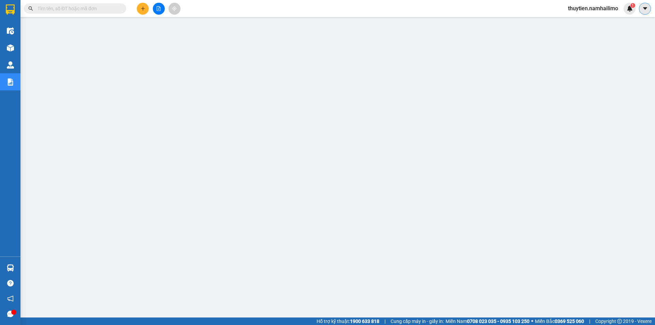
click at [646, 7] on icon "caret-down" at bounding box center [645, 8] width 6 height 6
click at [594, 6] on span "thuytien.namhailimo" at bounding box center [593, 8] width 61 height 9
click at [588, 24] on span "Đăng xuất" at bounding box center [596, 21] width 47 height 8
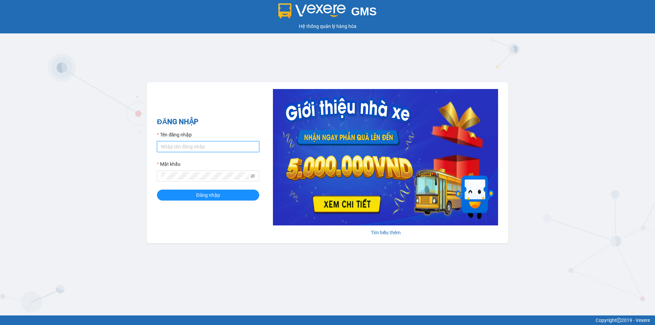
click at [226, 146] on input "Tên đăng nhập" at bounding box center [208, 146] width 102 height 11
type input "ngapt.namhailimo"
click at [157, 190] on button "Đăng nhập" at bounding box center [208, 195] width 102 height 11
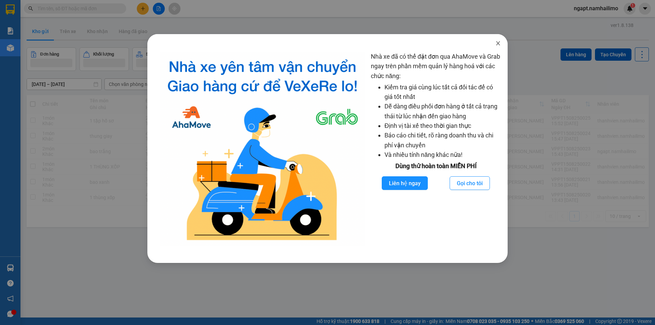
click at [498, 46] on span "Close" at bounding box center [498, 43] width 19 height 19
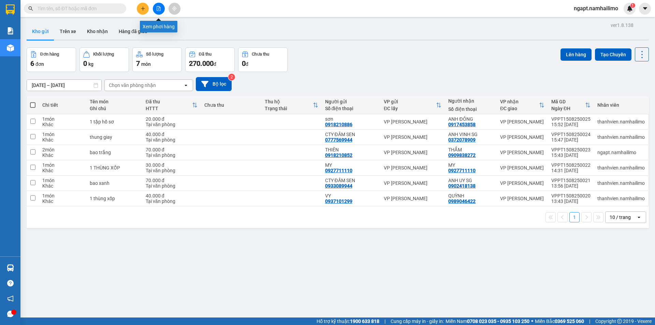
click at [155, 10] on button at bounding box center [159, 9] width 12 height 12
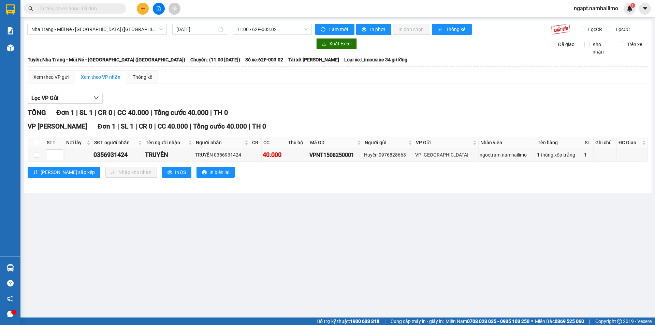
click at [95, 9] on input "text" at bounding box center [78, 9] width 81 height 8
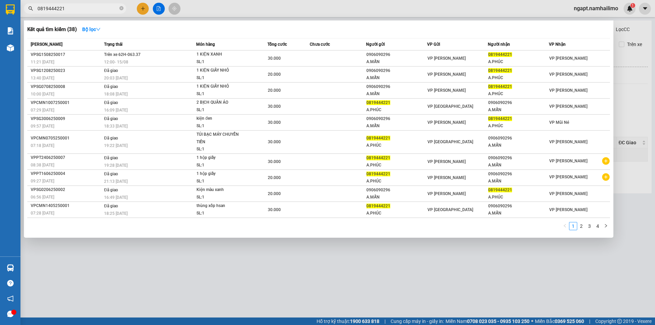
type input "0819444221"
click at [643, 90] on div at bounding box center [327, 162] width 655 height 325
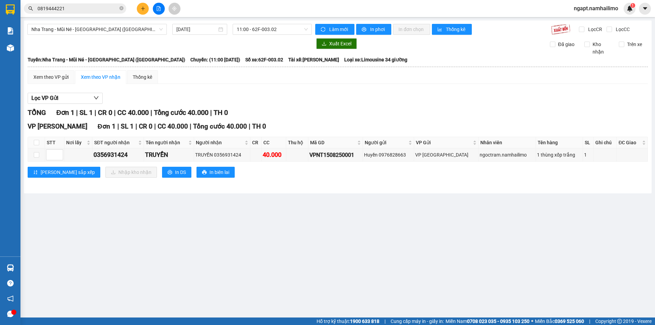
click at [161, 10] on icon "file-add" at bounding box center [158, 8] width 5 height 5
click at [132, 31] on span "Nha Trang - Mũi Né - [GEOGRAPHIC_DATA] ([GEOGRAPHIC_DATA])" at bounding box center [96, 29] width 131 height 10
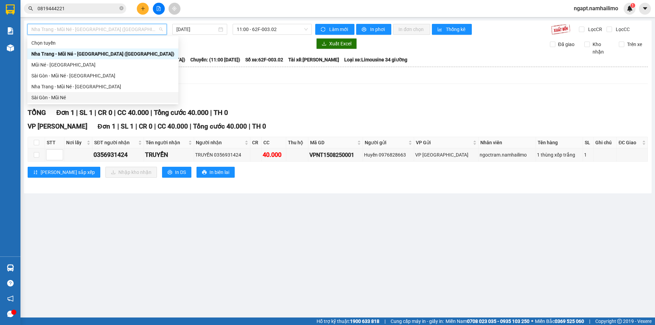
click at [95, 98] on div "Sài Gòn - Mũi Né" at bounding box center [102, 98] width 143 height 8
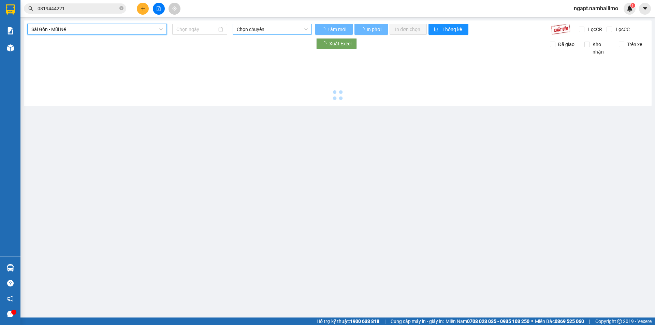
type input "[DATE]"
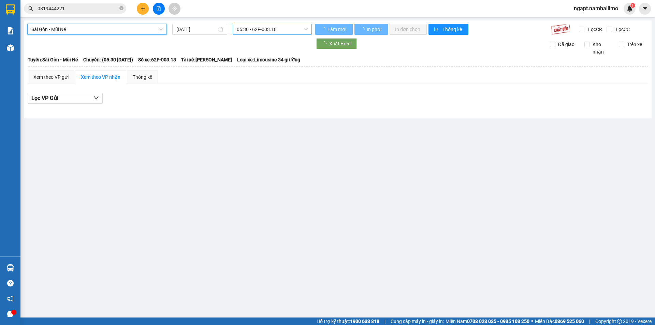
click at [290, 26] on span "05:30 - 62F-003.18" at bounding box center [272, 29] width 71 height 10
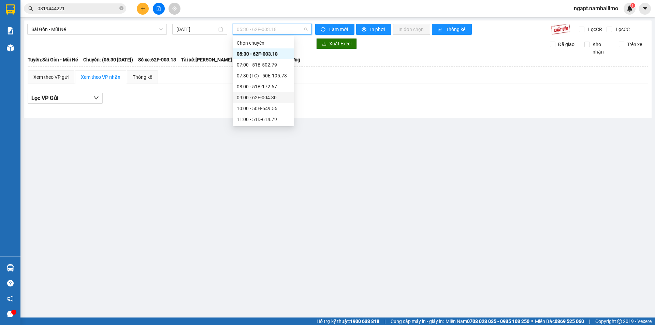
click at [272, 94] on div "09:00 - 62E-004.30" at bounding box center [263, 98] width 53 height 8
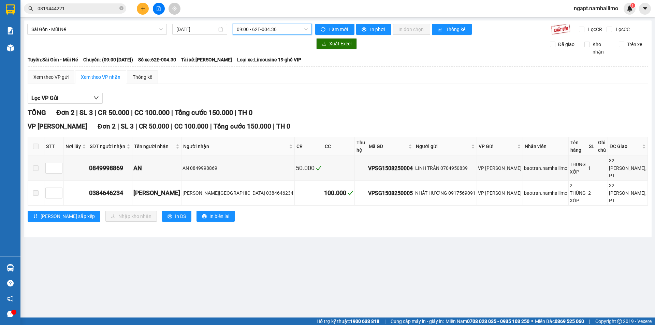
click at [291, 32] on span "09:00 - 62E-004.30" at bounding box center [272, 29] width 71 height 10
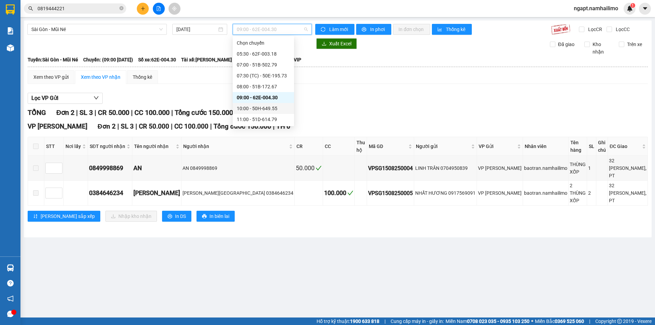
click at [258, 105] on div "10:00 - 50H-649.55" at bounding box center [263, 109] width 53 height 8
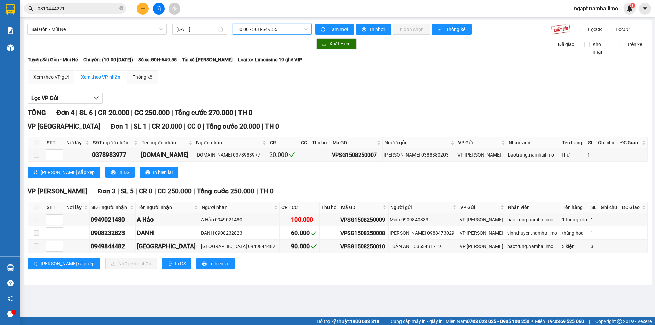
click at [300, 30] on span "10:00 - 50H-649.55" at bounding box center [272, 29] width 71 height 10
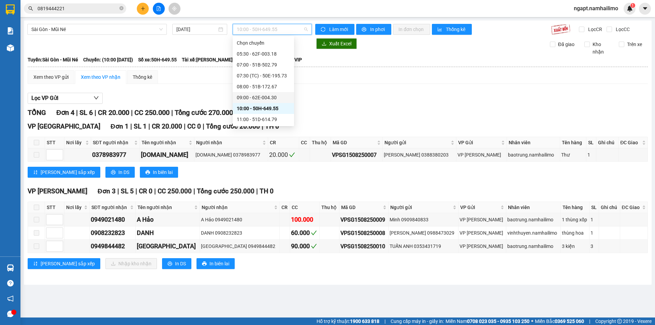
click at [273, 99] on div "09:00 - 62E-004.30" at bounding box center [263, 98] width 53 height 8
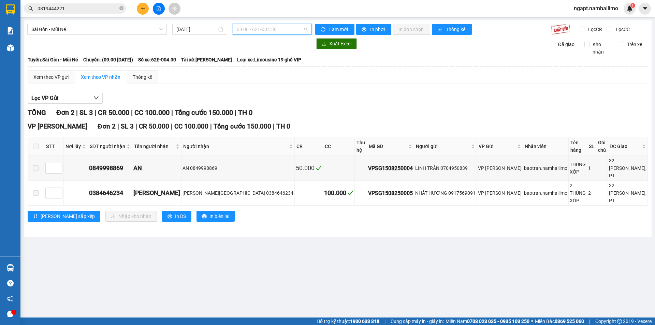
click at [283, 28] on span "09:00 - 62E-004.30" at bounding box center [272, 29] width 71 height 10
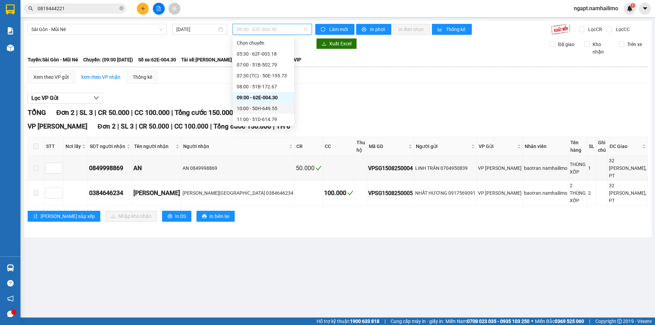
click at [256, 106] on div "10:00 - 50H-649.55" at bounding box center [263, 109] width 53 height 8
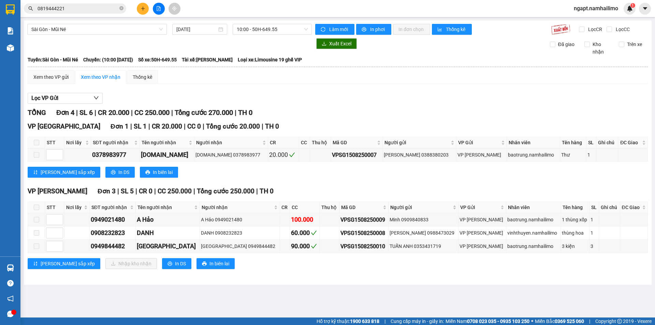
click at [301, 35] on div "[GEOGRAPHIC_DATA] - Mũi Né [DATE] 10:00 - 50H-649.55 Làm mới In phơi In đơn chọ…" at bounding box center [338, 152] width 628 height 264
click at [300, 29] on span "10:00 - 50H-649.55" at bounding box center [272, 29] width 71 height 10
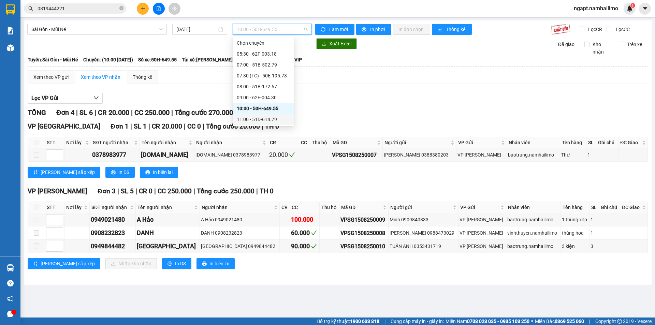
click at [262, 118] on div "11:00 - 51D-614.79" at bounding box center [263, 120] width 53 height 8
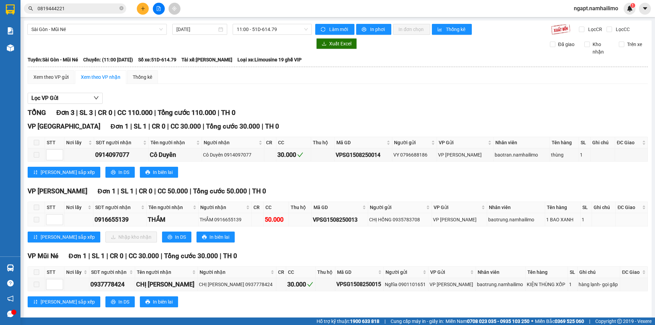
click at [38, 222] on span at bounding box center [36, 219] width 5 height 5
click at [38, 221] on span at bounding box center [36, 219] width 5 height 5
click at [295, 28] on span "11:00 - 51D-614.79" at bounding box center [272, 29] width 71 height 10
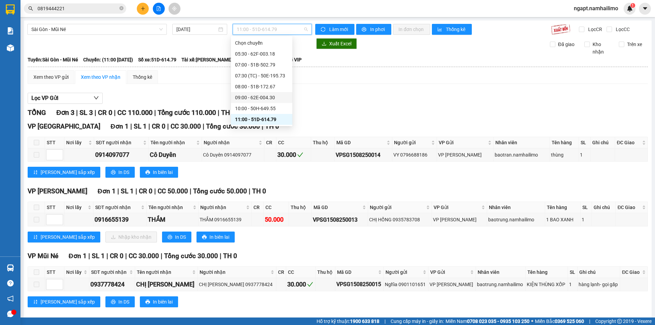
scroll to position [14, 0]
click at [267, 84] on div "09:00 - 62E-004.30" at bounding box center [261, 84] width 53 height 8
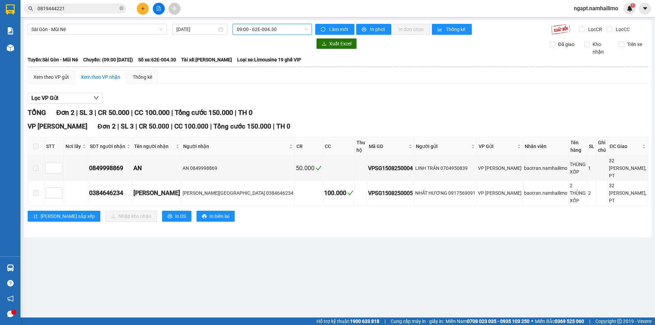
click at [302, 30] on span "09:00 - 62E-004.30" at bounding box center [272, 29] width 71 height 10
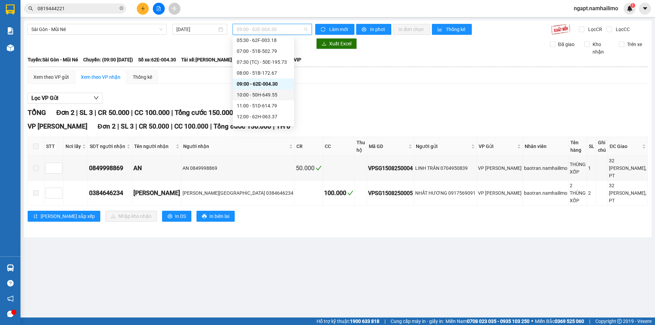
click at [270, 96] on div "10:00 - 50H-649.55" at bounding box center [263, 95] width 53 height 8
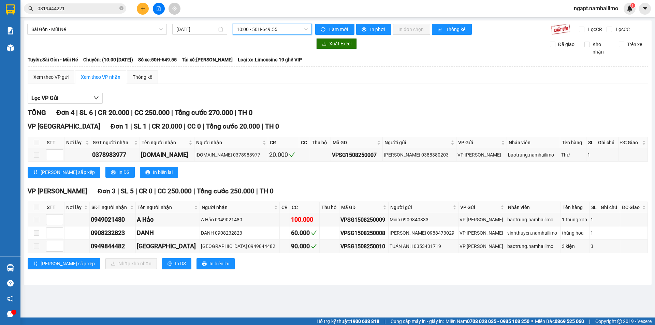
drag, startPoint x: 301, startPoint y: 29, endPoint x: 295, endPoint y: 32, distance: 7.2
click at [298, 30] on span "10:00 - 50H-649.55" at bounding box center [272, 29] width 71 height 10
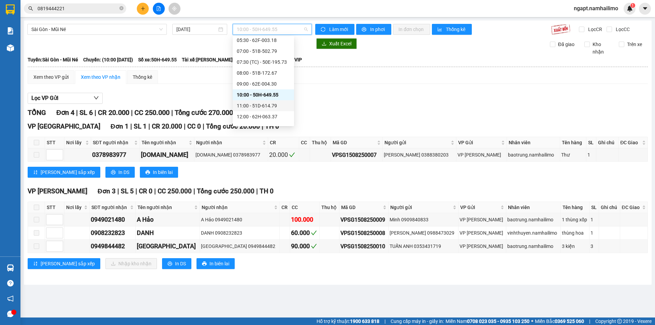
click at [272, 107] on div "11:00 - 51D-614.79" at bounding box center [263, 106] width 53 height 8
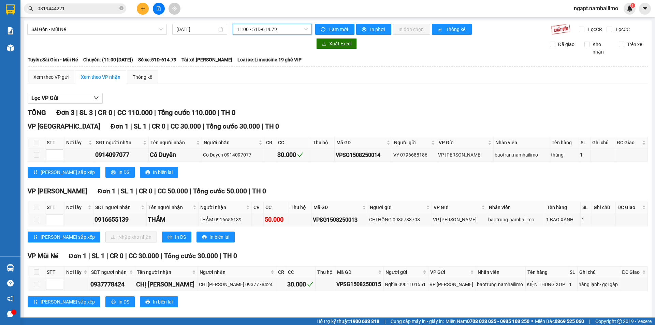
click at [287, 30] on span "11:00 - 51D-614.79" at bounding box center [272, 29] width 71 height 10
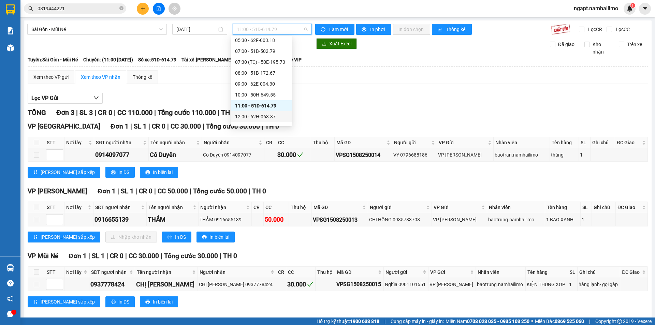
click at [251, 117] on div "12:00 - 62H-063.37" at bounding box center [261, 117] width 53 height 8
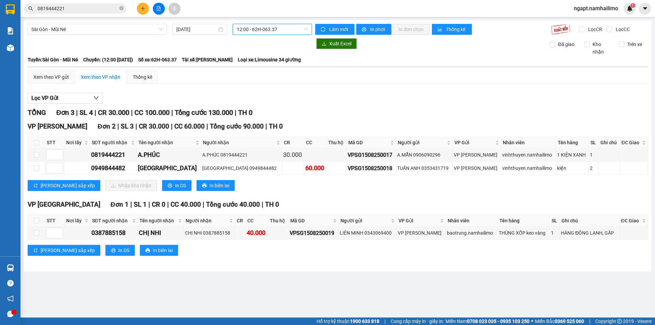
click at [300, 31] on span "12:00 - 62H-063.37" at bounding box center [272, 29] width 71 height 10
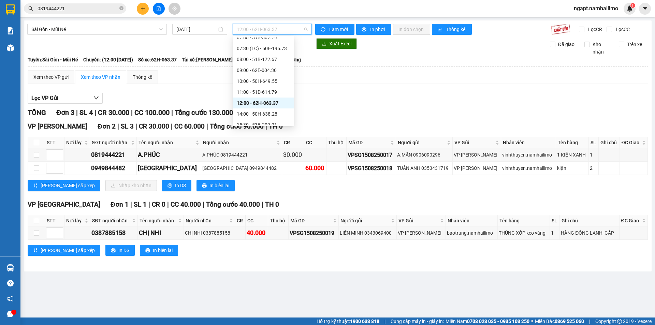
scroll to position [41, 0]
click at [277, 100] on div "14:00 - 50H-638.28" at bounding box center [263, 101] width 53 height 8
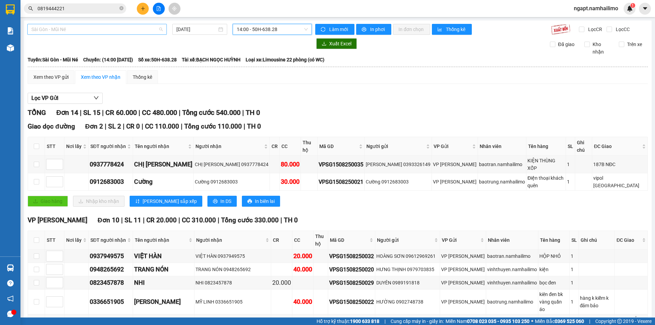
click at [141, 29] on span "Sài Gòn - Mũi Né" at bounding box center [96, 29] width 131 height 10
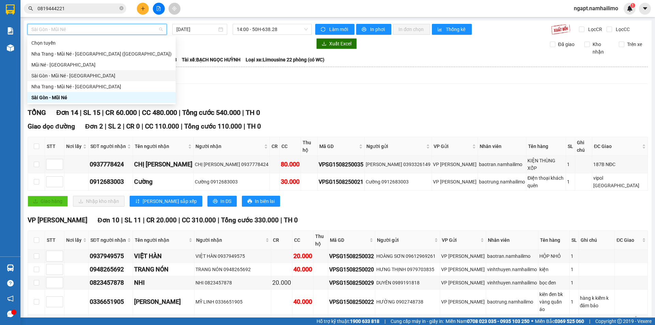
click at [65, 75] on div "Sài Gòn - Mũi Né - [GEOGRAPHIC_DATA]" at bounding box center [101, 76] width 140 height 8
type input "[DATE]"
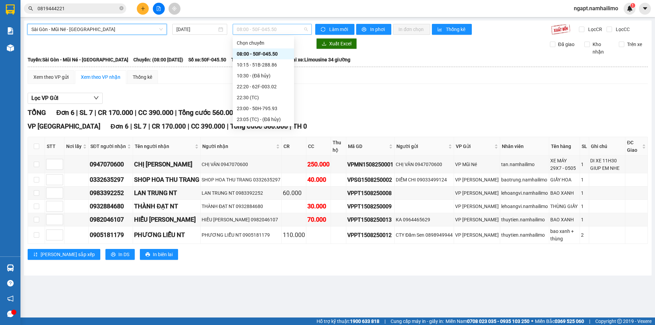
click at [302, 30] on span "08:00 - 50F-045.50" at bounding box center [272, 29] width 71 height 10
click at [279, 62] on div "10:15 - 51B-288.86" at bounding box center [263, 65] width 53 height 8
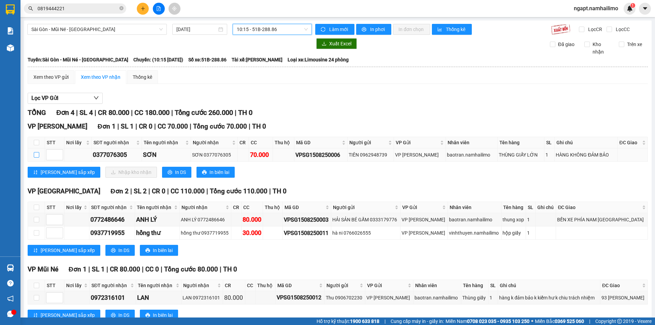
click at [38, 157] on input "checkbox" at bounding box center [36, 154] width 5 height 5
checkbox input "true"
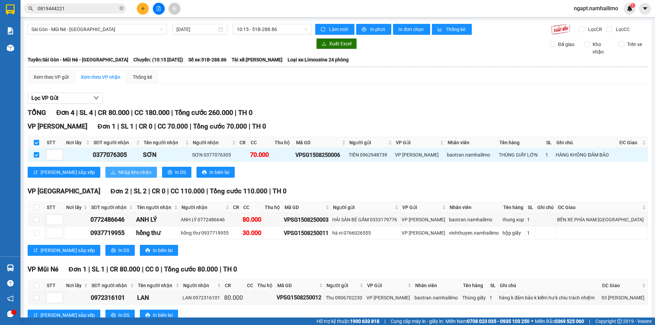
click at [118, 172] on span "Nhập kho nhận" at bounding box center [134, 173] width 33 height 8
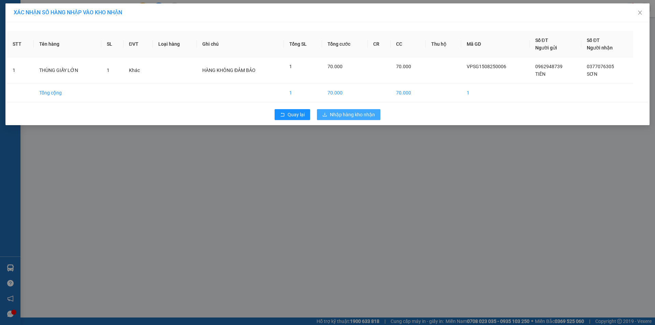
click at [353, 113] on span "Nhập hàng kho nhận" at bounding box center [352, 115] width 45 height 8
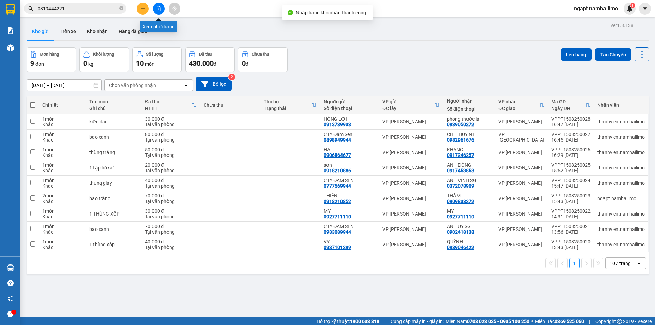
click at [156, 9] on icon "file-add" at bounding box center [158, 8] width 5 height 5
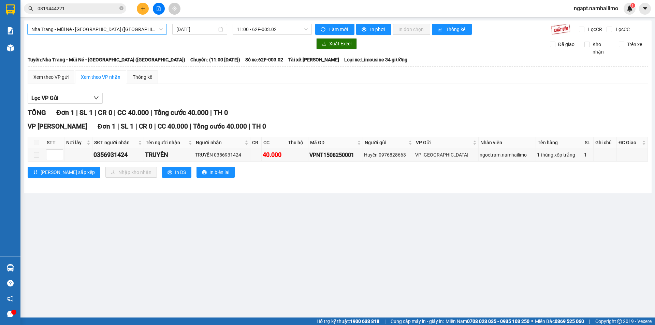
click at [131, 28] on span "Nha Trang - Mũi Né - [GEOGRAPHIC_DATA] ([GEOGRAPHIC_DATA])" at bounding box center [96, 29] width 131 height 10
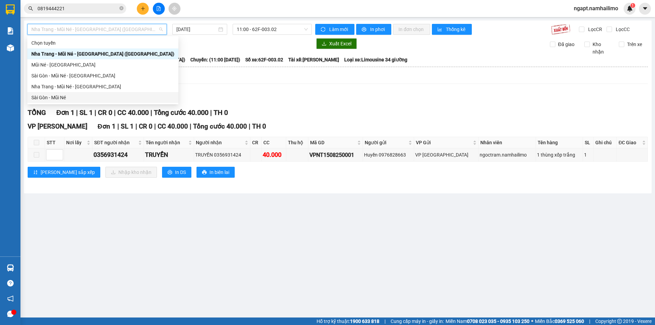
click at [82, 98] on div "Sài Gòn - Mũi Né" at bounding box center [102, 98] width 143 height 8
type input "[DATE]"
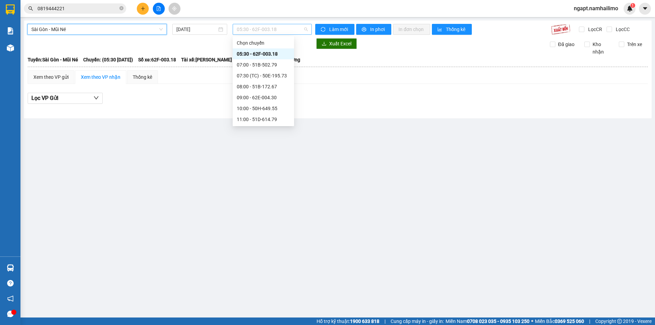
click at [301, 29] on span "05:30 - 62F-003.18" at bounding box center [272, 29] width 71 height 10
click at [276, 106] on div "10:00 - 50H-649.55" at bounding box center [263, 109] width 53 height 8
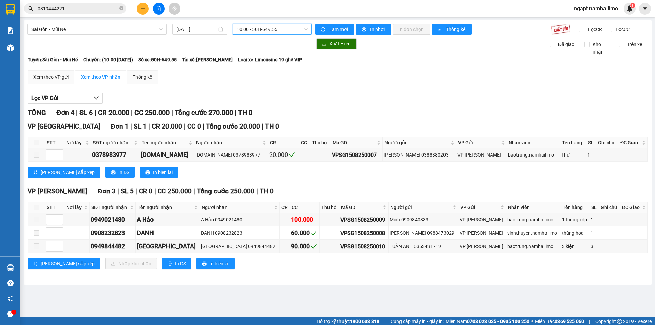
click at [292, 30] on span "10:00 - 50H-649.55" at bounding box center [272, 29] width 71 height 10
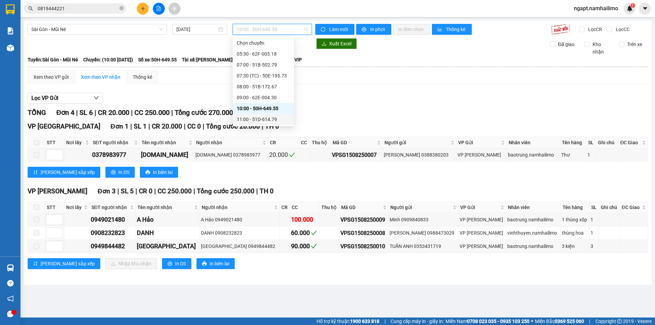
click at [265, 119] on div "11:00 - 51D-614.79" at bounding box center [263, 120] width 53 height 8
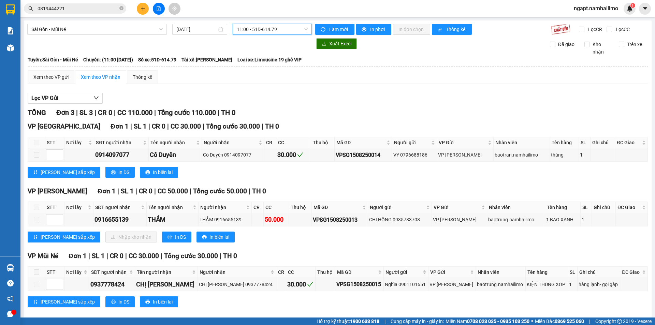
scroll to position [9, 0]
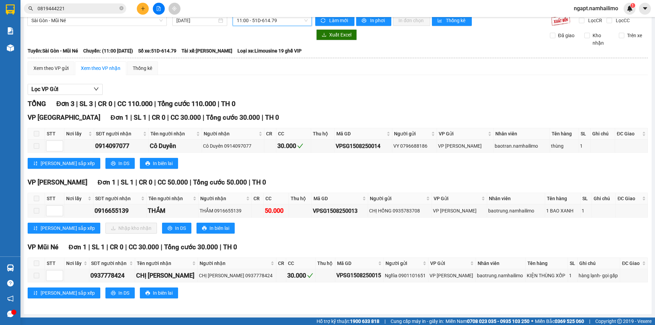
click at [302, 20] on span "11:00 - 51D-614.79" at bounding box center [272, 20] width 71 height 10
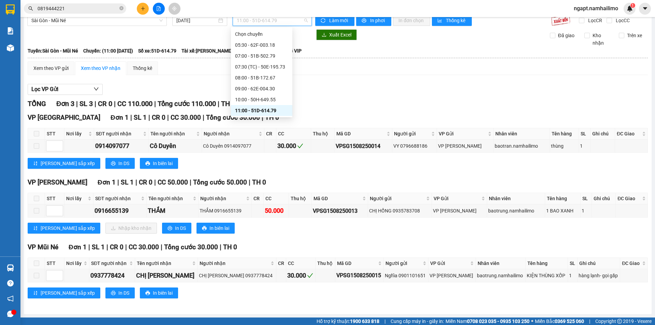
click at [288, 113] on div "11:00 - 51D-614.79" at bounding box center [261, 110] width 61 height 11
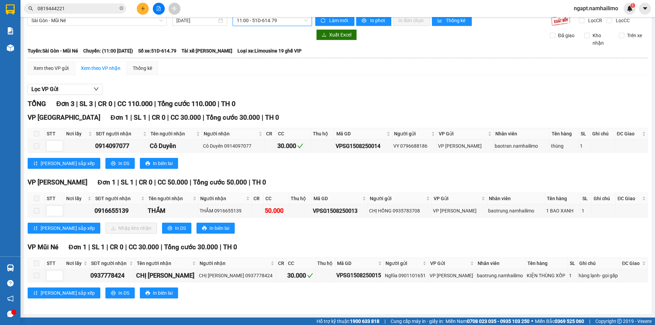
click at [291, 18] on span "11:00 - 51D-614.79" at bounding box center [272, 20] width 71 height 10
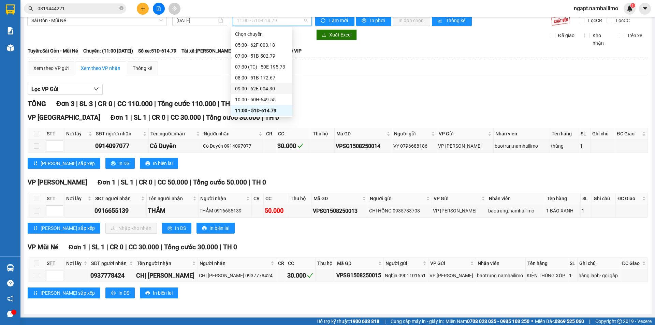
scroll to position [45, 0]
click at [256, 76] on div "12:00 - 62H-063.37" at bounding box center [261, 76] width 53 height 8
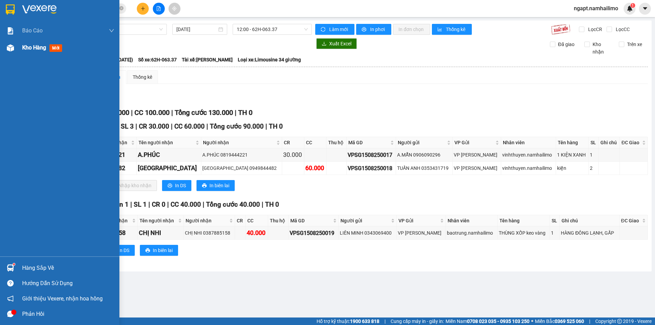
click at [17, 49] on div "Kho hàng mới" at bounding box center [59, 47] width 119 height 17
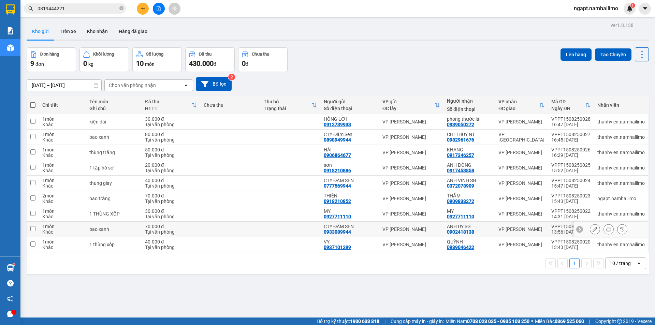
click at [34, 230] on input "checkbox" at bounding box center [32, 228] width 5 height 5
checkbox input "true"
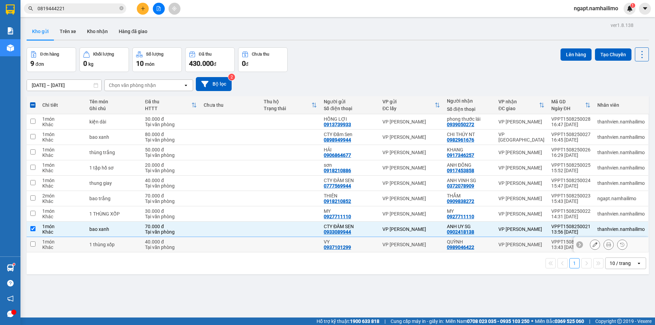
click at [34, 245] on input "checkbox" at bounding box center [32, 244] width 5 height 5
checkbox input "true"
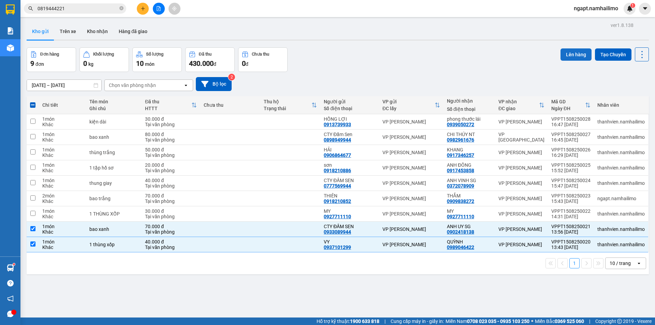
click at [564, 55] on button "Lên hàng" at bounding box center [576, 54] width 31 height 12
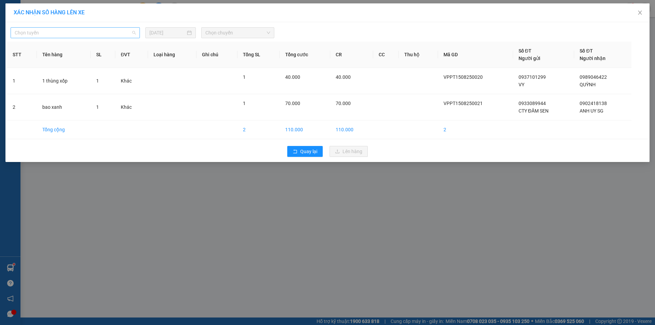
click at [129, 36] on span "Chọn tuyến" at bounding box center [75, 33] width 121 height 10
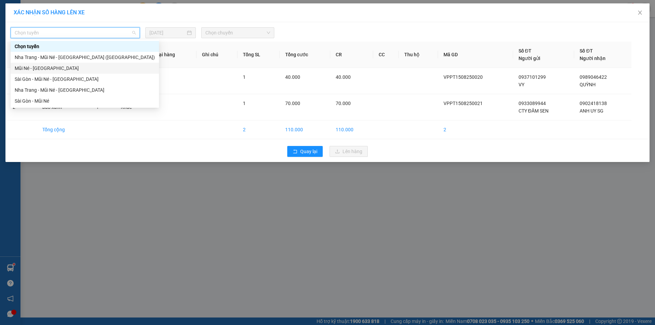
click at [113, 64] on div "Mũi Né - [GEOGRAPHIC_DATA]" at bounding box center [85, 68] width 140 height 8
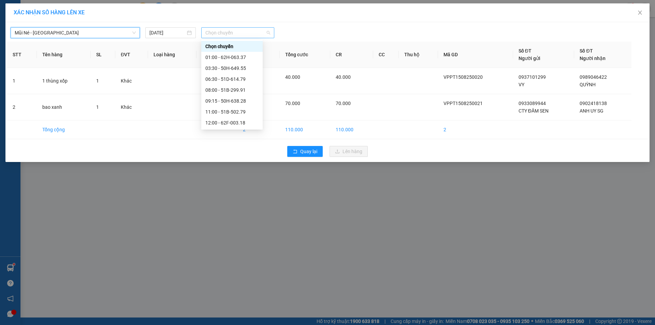
click at [265, 29] on span "Chọn chuyến" at bounding box center [237, 33] width 65 height 10
click at [243, 89] on div "13:00 - 51B-172.67" at bounding box center [231, 89] width 53 height 8
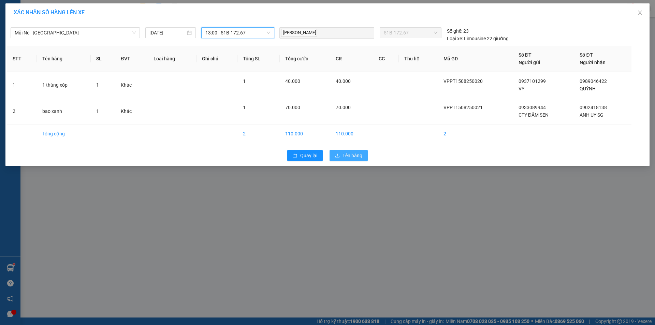
drag, startPoint x: 352, startPoint y: 154, endPoint x: 375, endPoint y: 145, distance: 23.8
click at [353, 154] on span "Lên hàng" at bounding box center [353, 156] width 20 height 8
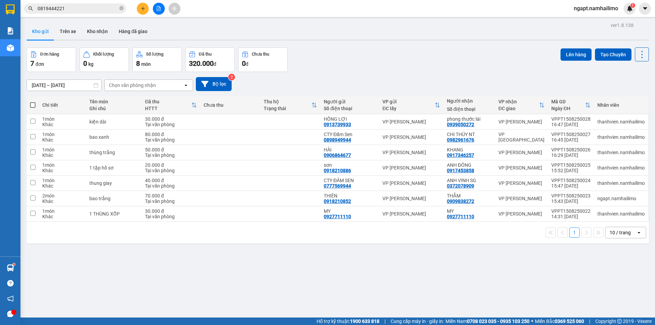
click at [146, 8] on button at bounding box center [143, 9] width 12 height 12
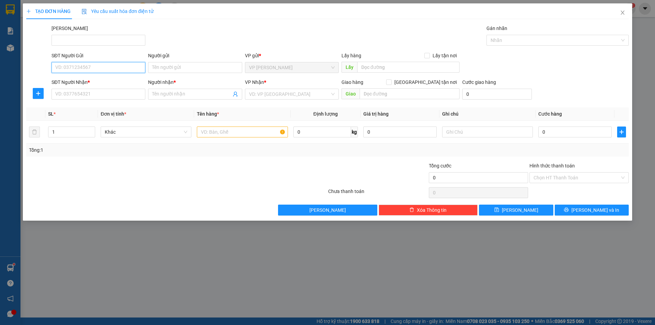
click at [125, 68] on input "SĐT Người Gửi" at bounding box center [99, 67] width 94 height 11
type input "0939256639"
click at [125, 81] on div "0939256639 - THANH PT" at bounding box center [99, 81] width 86 height 8
type input "THANH PT"
type input "0935700998"
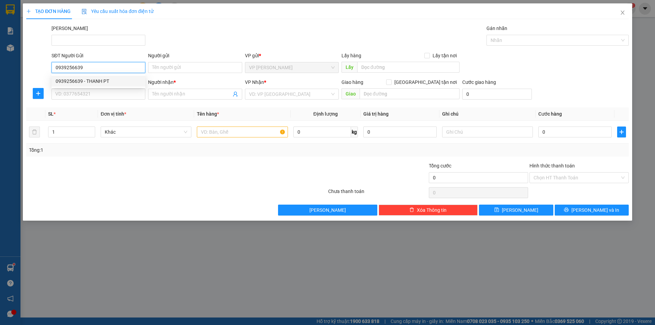
type input "CHỊ QUYÊN NT"
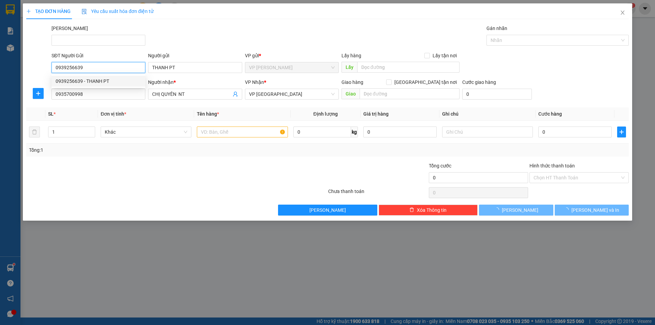
type input "40.000"
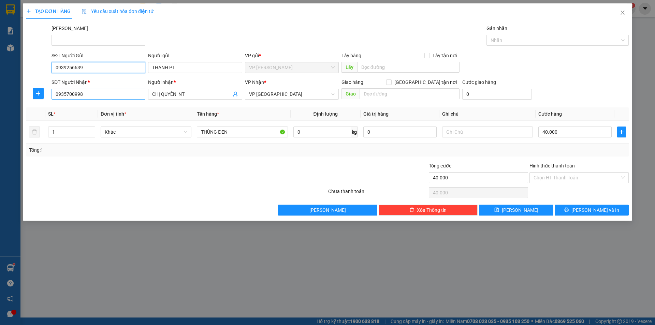
type input "0939256639"
click at [121, 94] on input "0935700998" at bounding box center [99, 94] width 94 height 11
drag, startPoint x: 121, startPoint y: 94, endPoint x: 29, endPoint y: 92, distance: 92.2
click at [29, 92] on div "SĐT Người Nhận * 0935700998 Người nhận * CHỊ QUYÊN NT VP Nhận * VP [GEOGRAPHIC_…" at bounding box center [328, 90] width 604 height 24
click at [148, 176] on div at bounding box center [126, 174] width 201 height 24
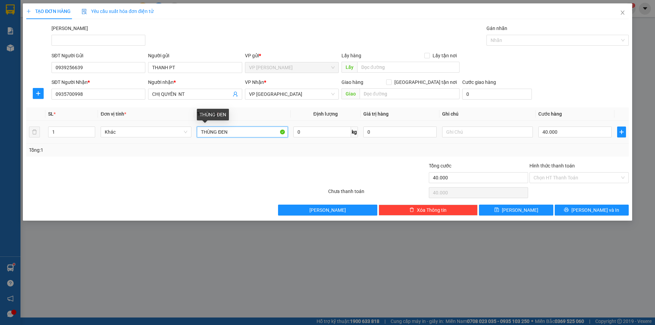
drag, startPoint x: 234, startPoint y: 132, endPoint x: 161, endPoint y: 126, distance: 73.3
click at [161, 126] on tr "1 Khác THÙNG ĐEN 0 kg 0 40.000" at bounding box center [327, 132] width 603 height 23
type input "BAO TRẮNG"
click at [569, 136] on input "40.000" at bounding box center [574, 132] width 73 height 11
type input "5"
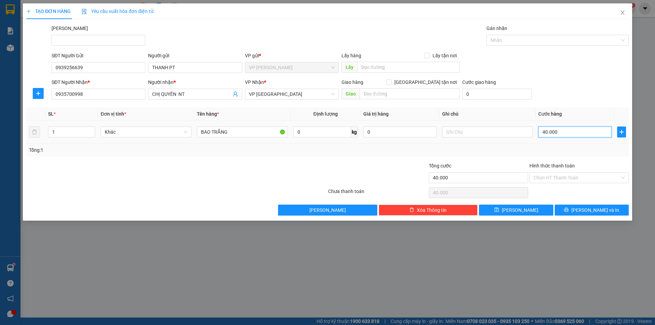
type input "5"
type input "50"
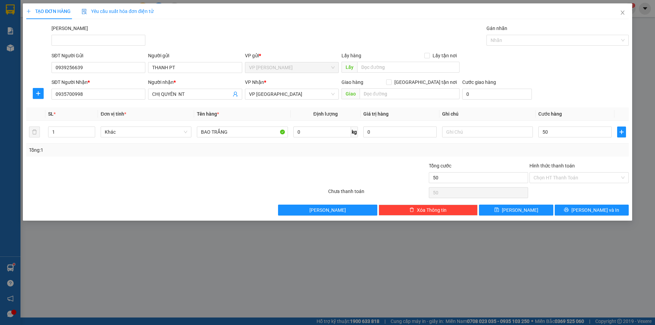
type input "50.000"
click at [481, 147] on div "Tổng: 1" at bounding box center [327, 150] width 597 height 8
click at [598, 204] on div "Transit Pickup Surcharge Ids Transit Deliver Surcharge Ids Transit Deliver Surc…" at bounding box center [327, 120] width 603 height 191
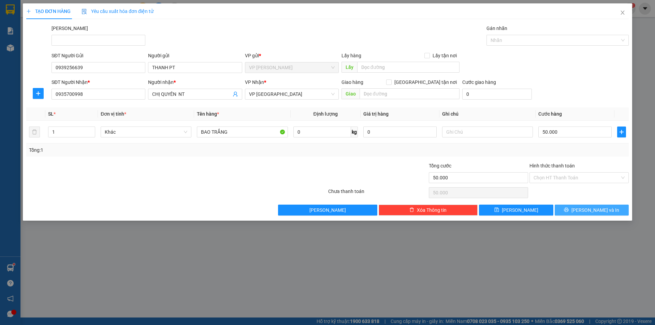
click at [599, 207] on span "[PERSON_NAME] và In" at bounding box center [595, 210] width 48 height 8
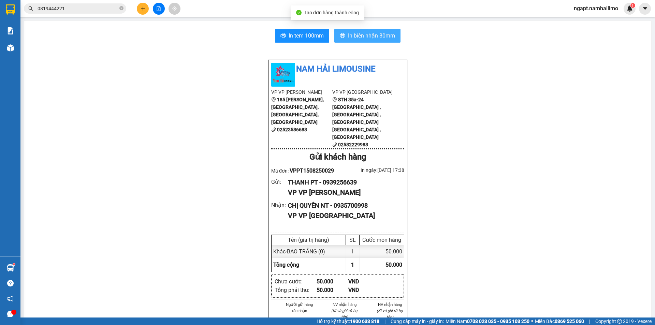
click at [360, 34] on span "In biên nhận 80mm" at bounding box center [371, 35] width 47 height 9
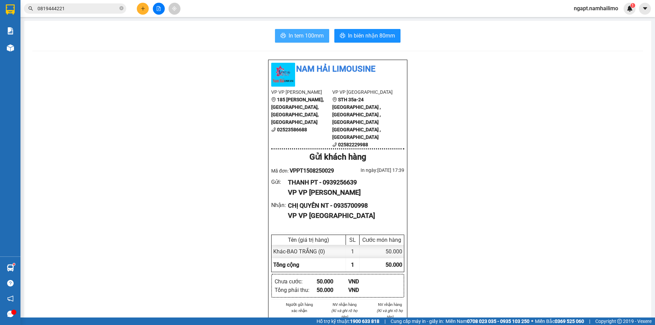
click at [311, 34] on span "In tem 100mm" at bounding box center [306, 35] width 35 height 9
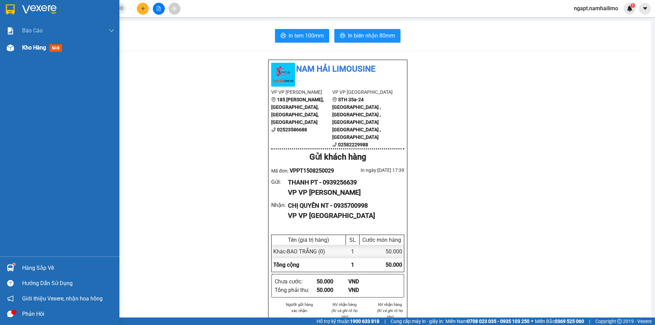
click at [31, 53] on div "Kho hàng mới" at bounding box center [68, 47] width 92 height 17
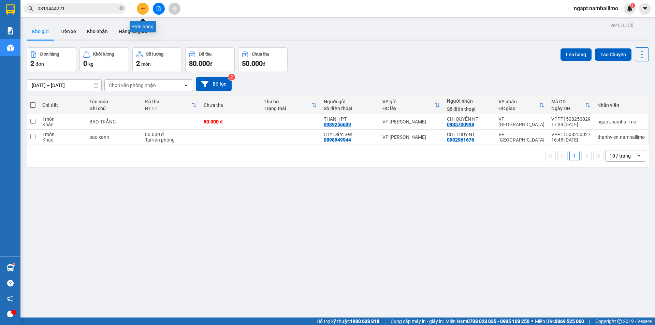
click at [138, 9] on button at bounding box center [143, 9] width 12 height 12
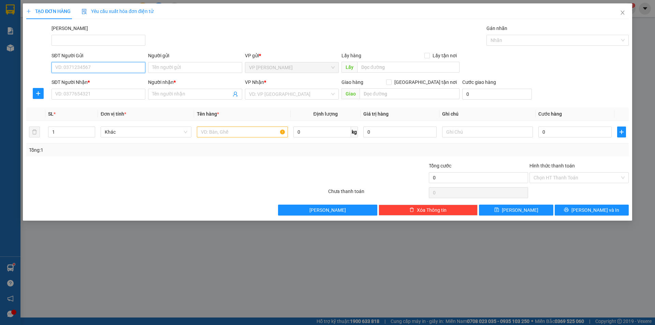
click at [95, 68] on input "SĐT Người Gửi" at bounding box center [99, 67] width 94 height 11
type input "0909639347"
click at [178, 68] on input "Người gửi" at bounding box center [195, 67] width 94 height 11
click at [157, 66] on input "b ảo" at bounding box center [195, 67] width 94 height 11
drag, startPoint x: 163, startPoint y: 67, endPoint x: 154, endPoint y: 66, distance: 9.3
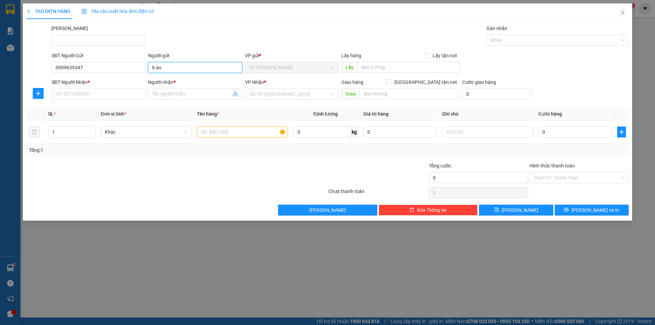
click at [154, 66] on input "b ao" at bounding box center [195, 67] width 94 height 11
type input "bảo"
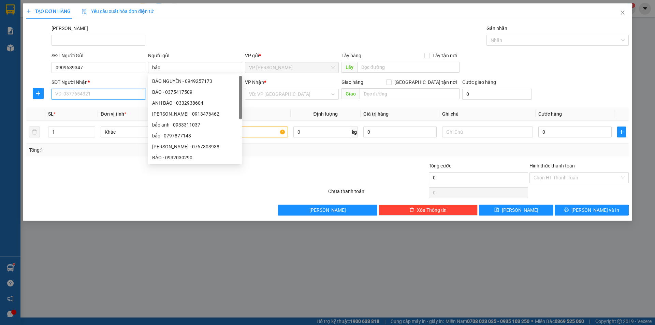
click at [132, 93] on input "SĐT Người Nhận *" at bounding box center [99, 94] width 94 height 11
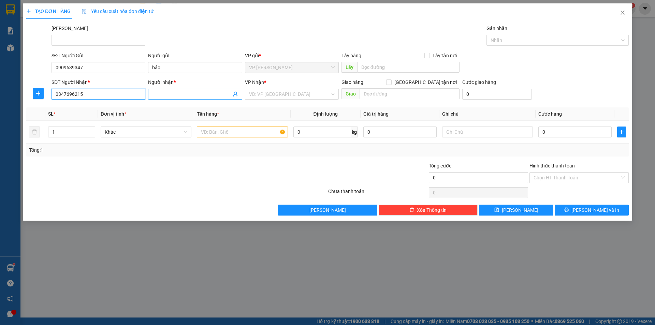
type input "0347696215"
click at [179, 93] on input "Người nhận *" at bounding box center [191, 94] width 79 height 8
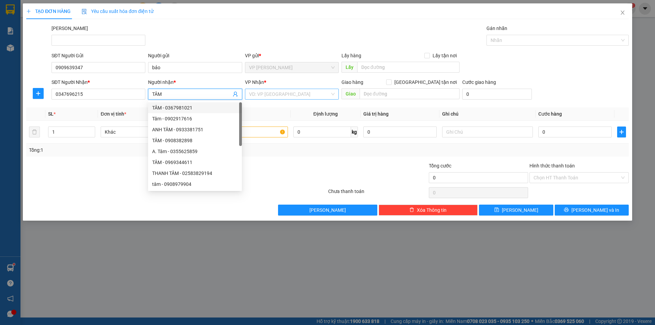
type input "TÂM"
click at [299, 97] on input "search" at bounding box center [289, 94] width 81 height 10
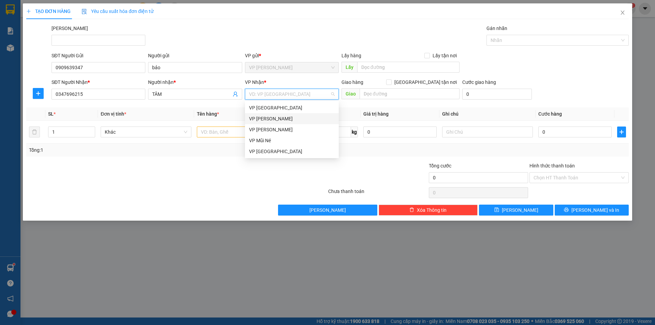
click at [301, 120] on div "VP [PERSON_NAME]" at bounding box center [292, 119] width 86 height 8
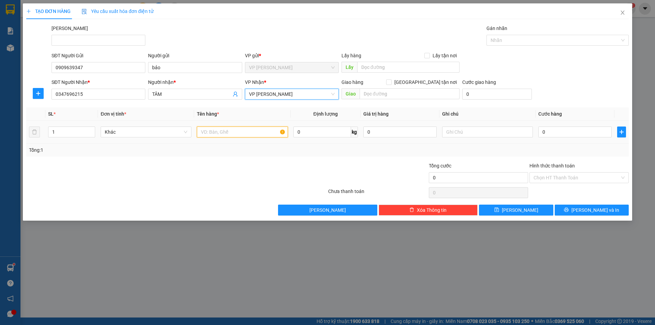
click at [205, 134] on input "text" at bounding box center [242, 132] width 91 height 11
type input "THÙNG"
click at [569, 131] on input "0" at bounding box center [574, 132] width 73 height 11
type input "4"
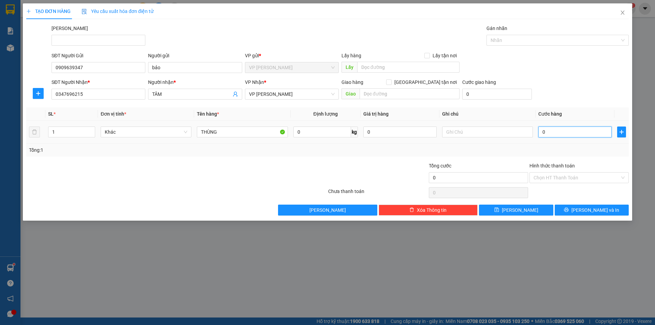
type input "4"
type input "40"
type input "40.000"
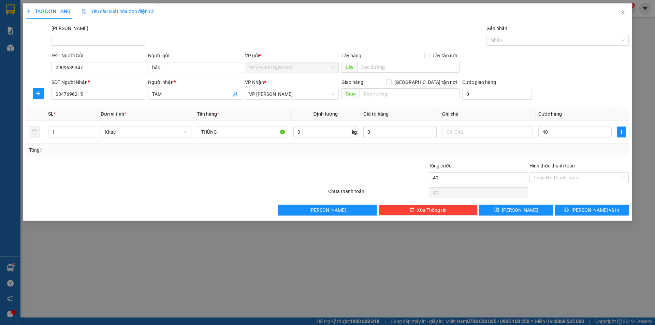
type input "40.000"
click at [522, 156] on div "Tổng: 1" at bounding box center [327, 150] width 603 height 13
click at [606, 176] on input "Hình thức thanh toán" at bounding box center [577, 178] width 86 height 10
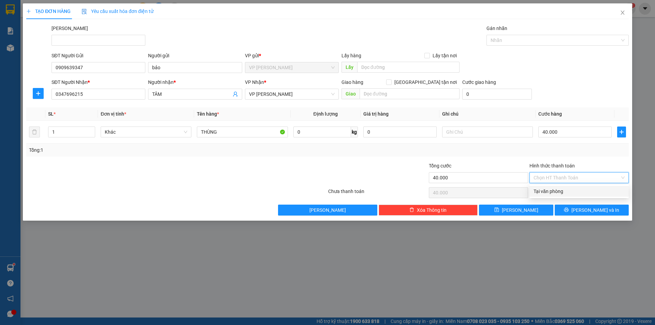
click at [595, 191] on div "Tại văn phòng" at bounding box center [579, 192] width 91 height 8
type input "0"
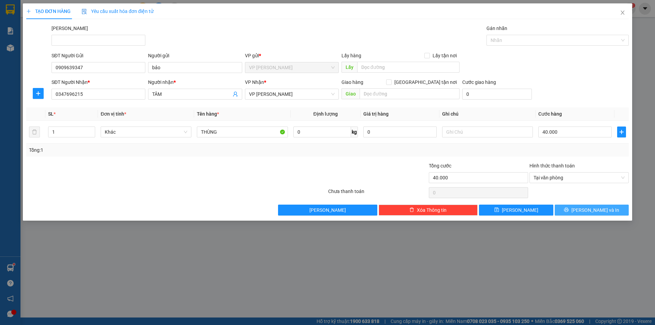
click at [596, 210] on span "[PERSON_NAME] và In" at bounding box center [595, 210] width 48 height 8
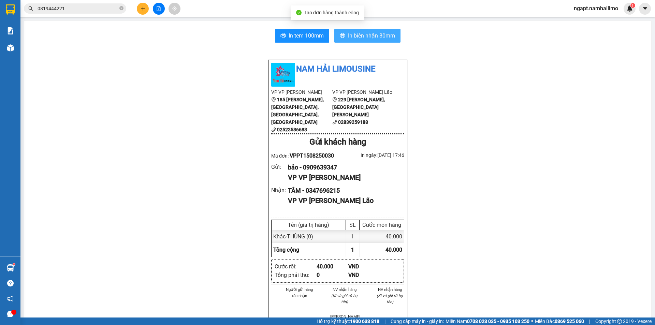
click at [384, 36] on span "In biên nhận 80mm" at bounding box center [371, 35] width 47 height 9
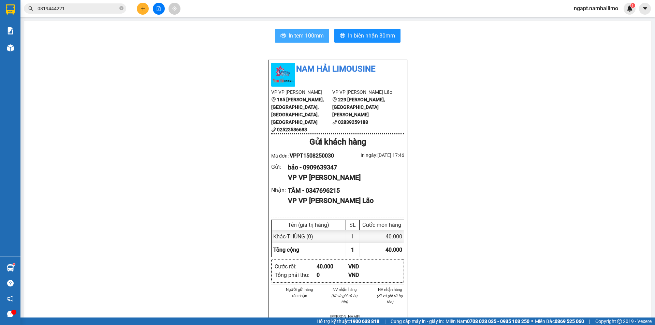
click at [317, 34] on span "In tem 100mm" at bounding box center [306, 35] width 35 height 9
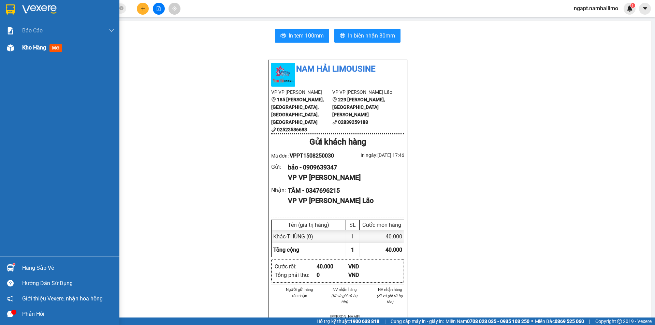
click at [17, 50] on div "Kho hàng mới" at bounding box center [59, 47] width 119 height 17
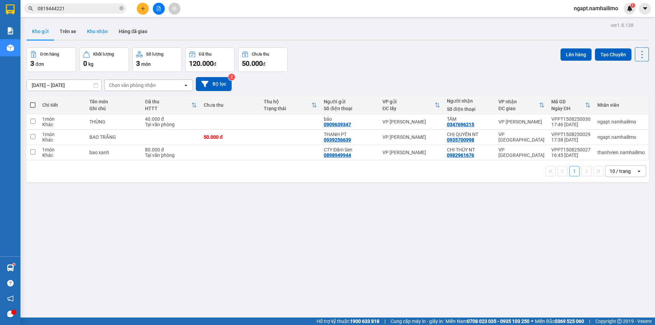
click at [89, 30] on button "Kho nhận" at bounding box center [98, 31] width 32 height 16
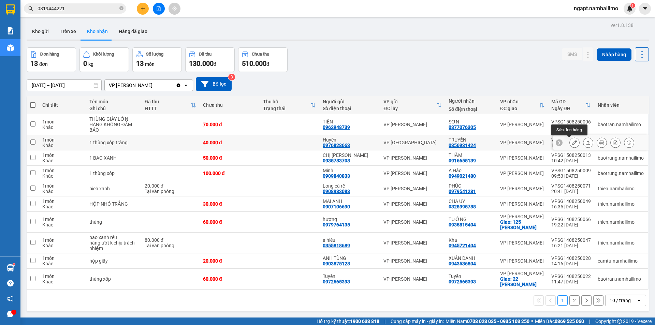
click at [572, 143] on icon at bounding box center [574, 142] width 5 height 5
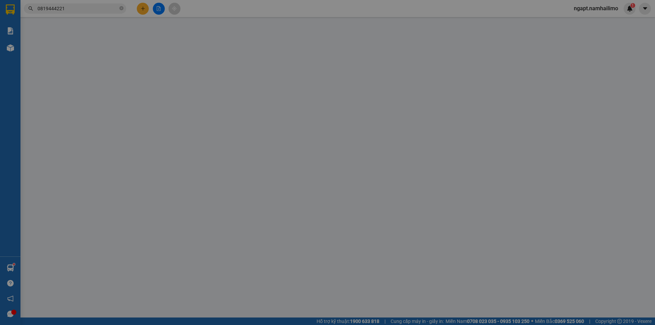
type input "0976828663"
type input "Huyền"
type input "0356931424"
type input "TRUYỀN"
type input "40.000"
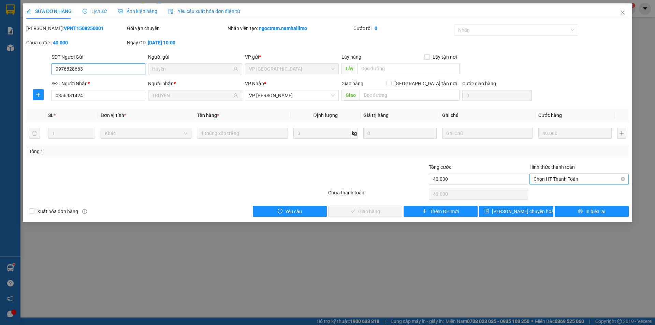
click at [578, 178] on span "Chọn HT Thanh Toán" at bounding box center [579, 179] width 91 height 10
drag, startPoint x: 578, startPoint y: 192, endPoint x: 516, endPoint y: 198, distance: 62.6
click at [577, 192] on div "Tại văn phòng" at bounding box center [579, 193] width 91 height 8
type input "0"
click at [388, 211] on button "Giao hàng" at bounding box center [365, 211] width 74 height 11
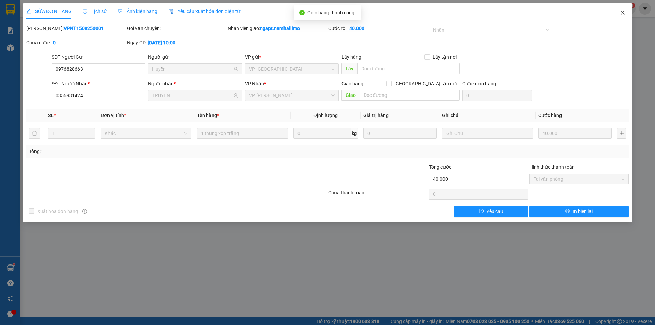
click at [624, 12] on icon "close" at bounding box center [623, 13] width 4 height 4
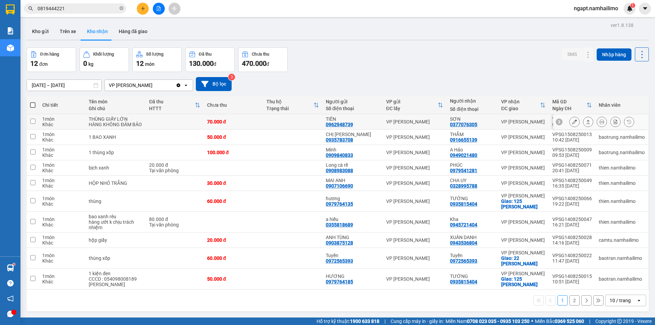
click at [572, 124] on icon at bounding box center [574, 121] width 5 height 5
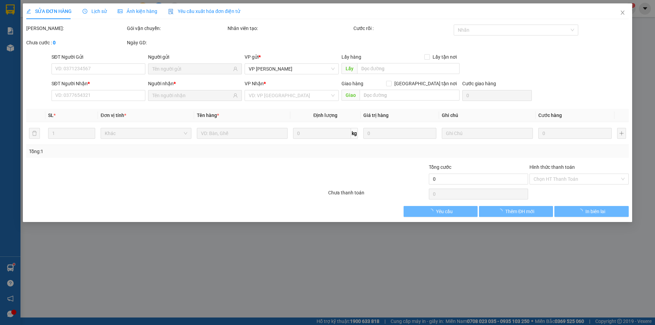
type input "0962948739"
type input "TIÊN"
type input "0377076305"
type input "SƠN"
type input "70.000"
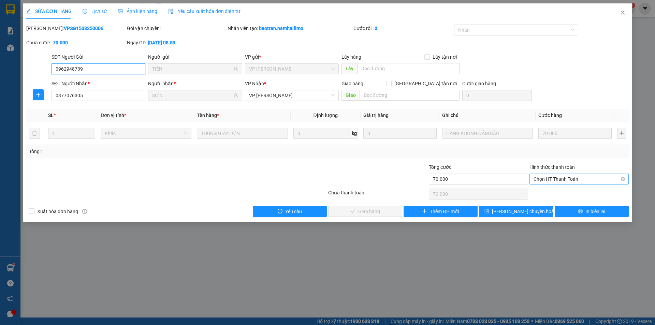
click at [554, 179] on span "Chọn HT Thanh Toán" at bounding box center [579, 179] width 91 height 10
drag, startPoint x: 557, startPoint y: 192, endPoint x: 518, endPoint y: 199, distance: 39.7
click at [556, 190] on div "Tại văn phòng" at bounding box center [579, 193] width 91 height 8
type input "0"
click at [379, 215] on button "Giao hàng" at bounding box center [365, 211] width 74 height 11
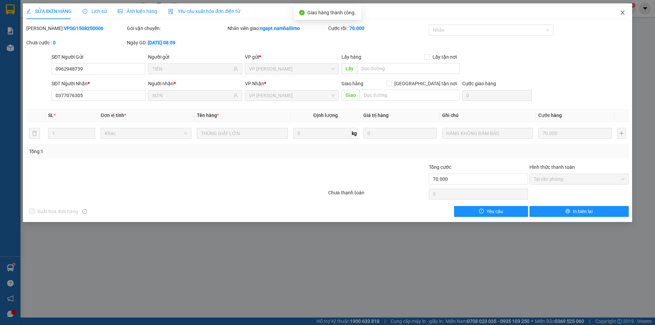
click at [620, 14] on icon "close" at bounding box center [622, 12] width 5 height 5
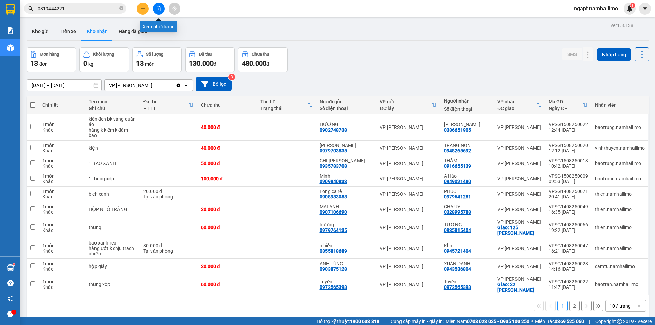
click at [156, 12] on button at bounding box center [159, 9] width 12 height 12
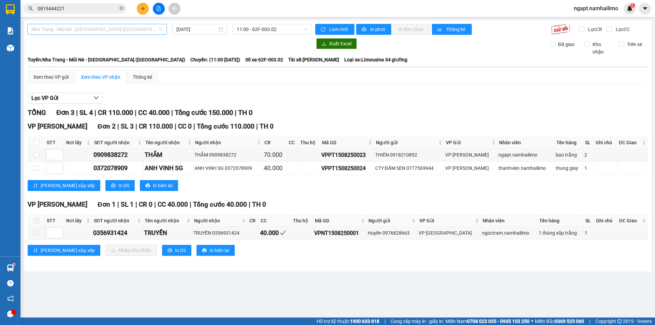
click at [121, 31] on span "Nha Trang - Mũi Né - [GEOGRAPHIC_DATA] ([GEOGRAPHIC_DATA])" at bounding box center [96, 29] width 131 height 10
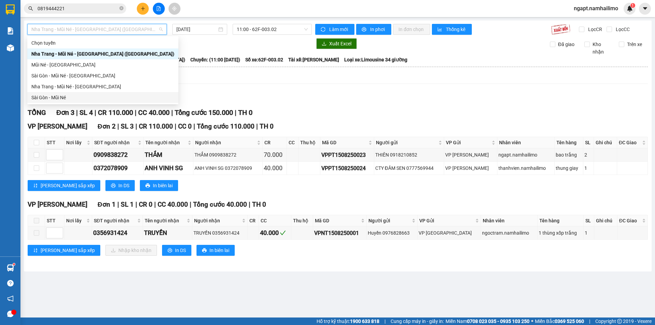
click at [76, 95] on div "Sài Gòn - Mũi Né" at bounding box center [102, 98] width 143 height 8
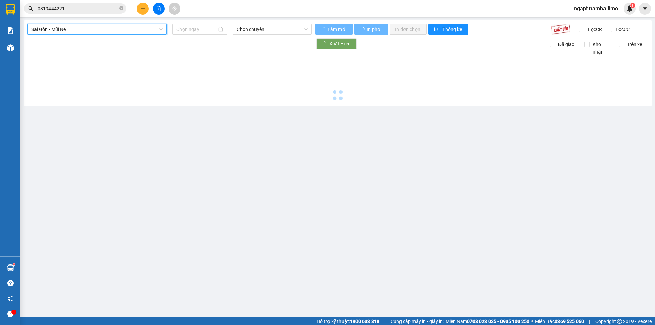
type input "[DATE]"
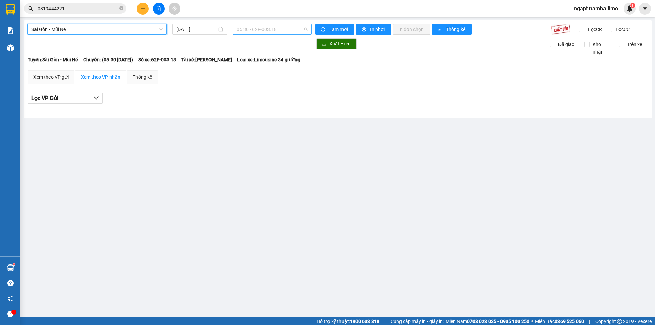
click at [294, 27] on span "05:30 - 62F-003.18" at bounding box center [272, 29] width 71 height 10
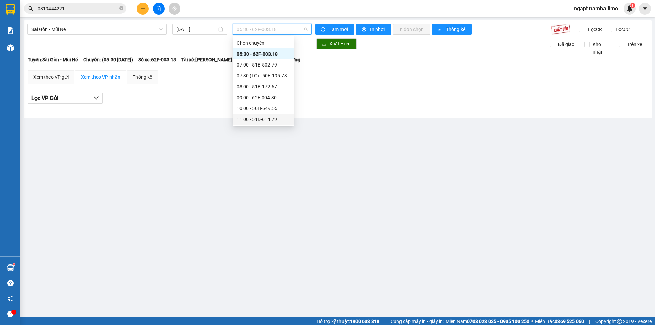
click at [258, 115] on div "11:00 - 51D-614.79" at bounding box center [263, 119] width 61 height 11
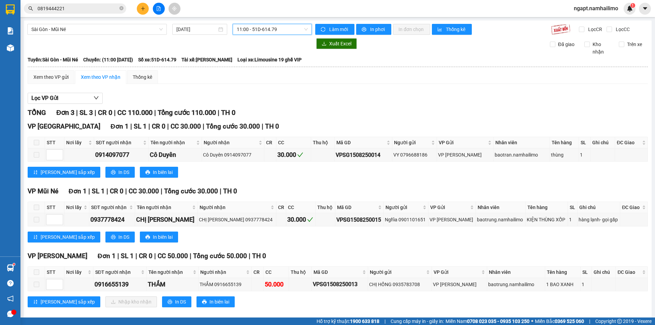
scroll to position [9, 0]
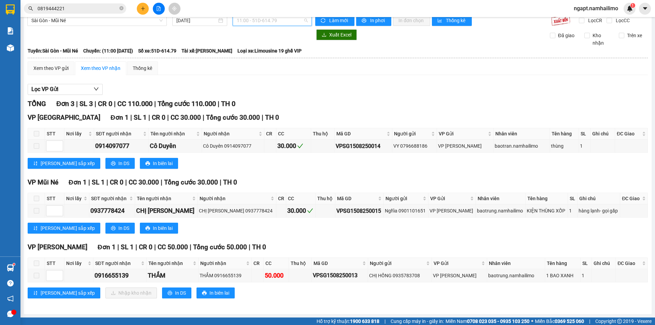
click at [306, 21] on div "11:00 - 51D-614.79" at bounding box center [272, 20] width 79 height 11
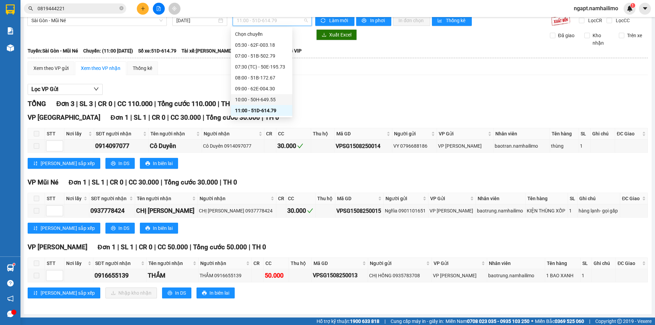
scroll to position [45, 0]
click at [262, 77] on div "12:00 - 62H-063.37" at bounding box center [261, 76] width 53 height 8
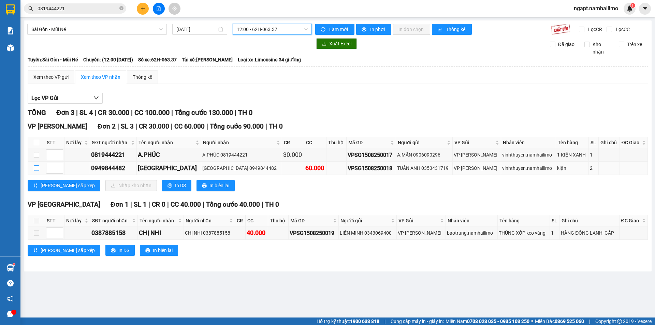
click at [38, 168] on input "checkbox" at bounding box center [36, 167] width 5 height 5
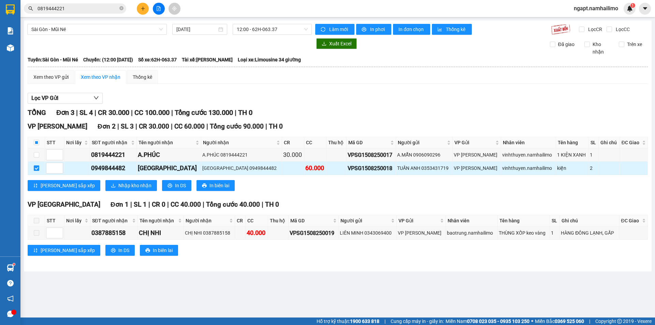
click at [37, 167] on input "checkbox" at bounding box center [36, 167] width 5 height 5
checkbox input "false"
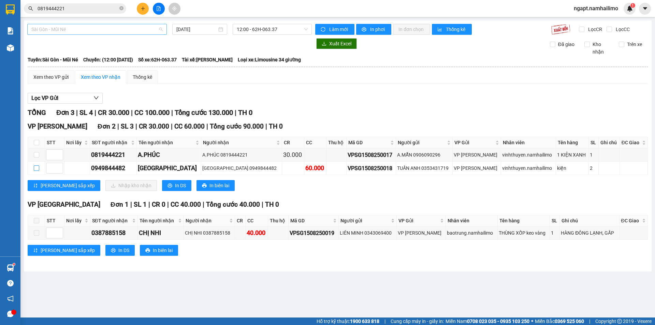
click at [138, 30] on span "Sài Gòn - Mũi Né" at bounding box center [96, 29] width 131 height 10
click at [300, 30] on span "12:00 - 62H-063.37" at bounding box center [272, 29] width 71 height 10
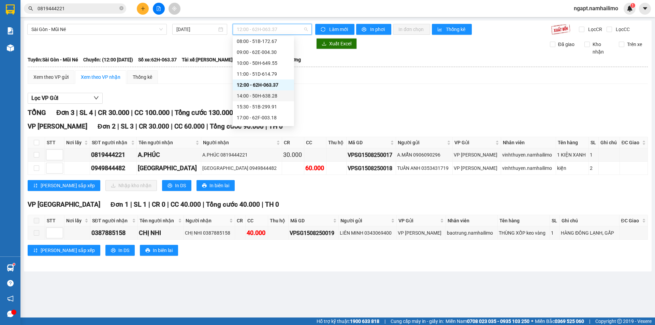
click at [270, 97] on div "14:00 - 50H-638.28" at bounding box center [263, 96] width 53 height 8
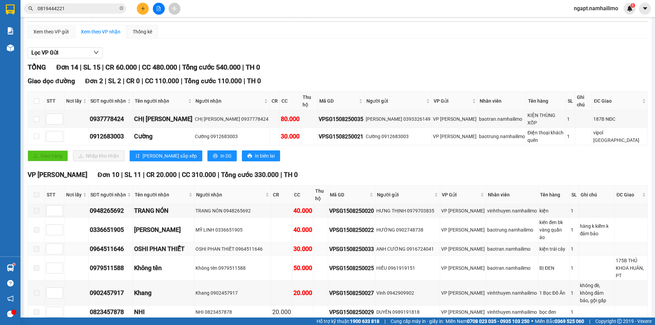
scroll to position [91, 0]
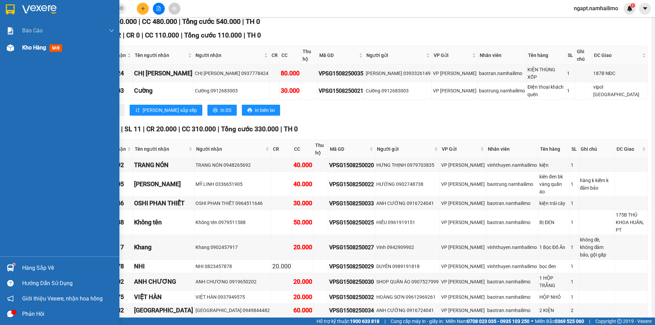
click at [21, 48] on div "Kho hàng mới" at bounding box center [59, 47] width 119 height 17
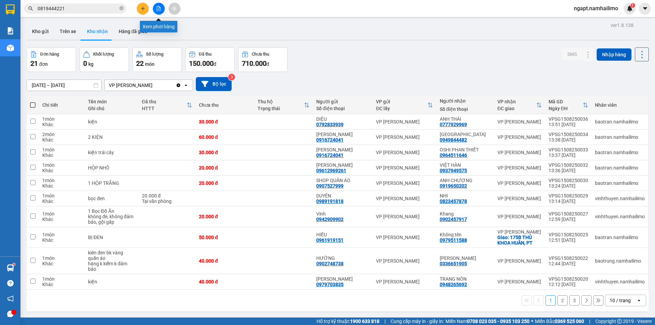
click at [155, 10] on button at bounding box center [159, 9] width 12 height 12
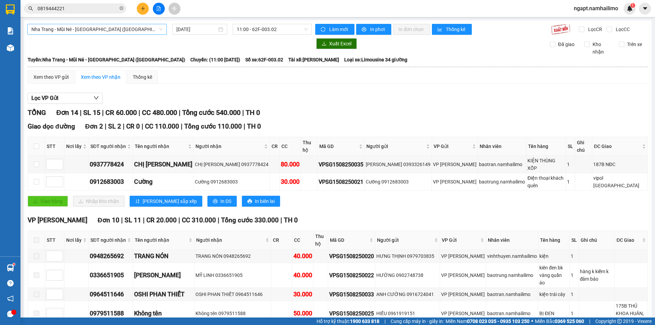
click at [133, 27] on span "Nha Trang - Mũi Né - [GEOGRAPHIC_DATA] ([GEOGRAPHIC_DATA])" at bounding box center [96, 29] width 131 height 10
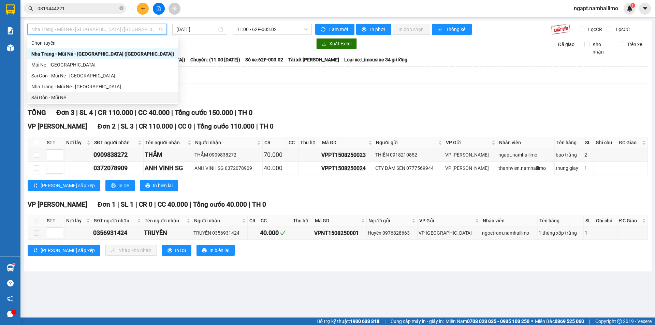
click at [77, 97] on div "Sài Gòn - Mũi Né" at bounding box center [102, 98] width 143 height 8
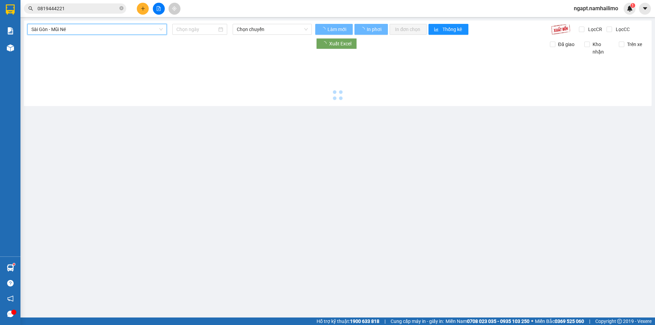
type input "[DATE]"
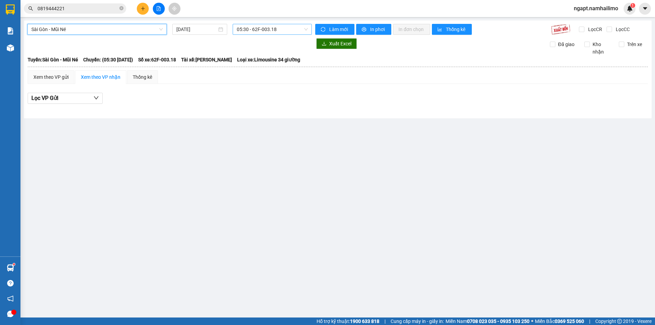
click at [301, 31] on span "05:30 - 62F-003.18" at bounding box center [272, 29] width 71 height 10
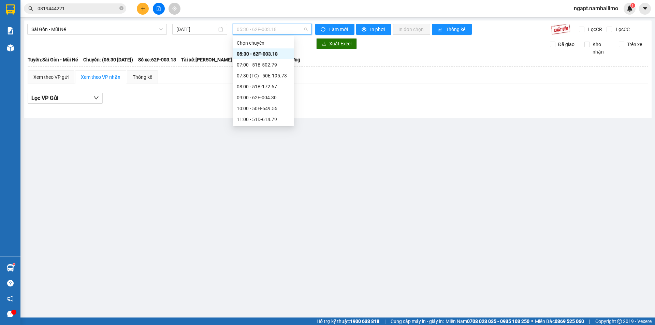
scroll to position [45, 0]
click at [263, 98] on div "14:00 - 50H-638.28" at bounding box center [263, 96] width 53 height 8
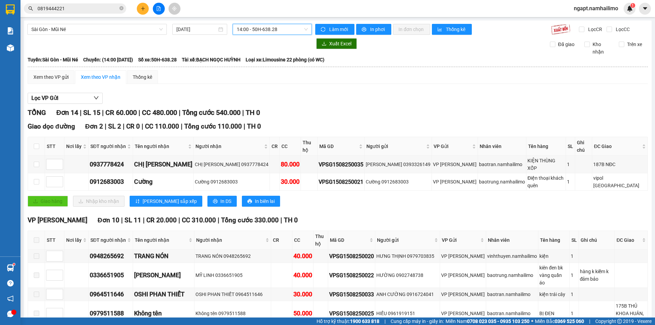
click at [296, 31] on span "14:00 - 50H-638.28" at bounding box center [272, 29] width 71 height 10
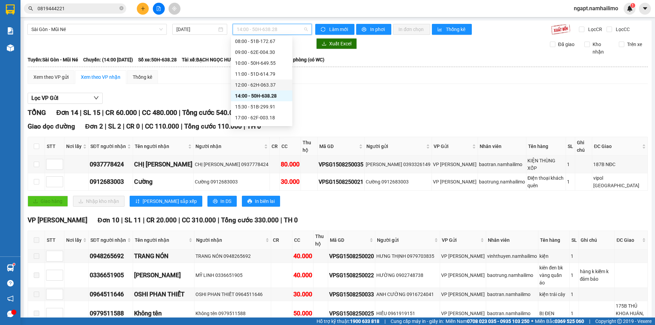
click at [256, 80] on div "12:00 - 62H-063.37" at bounding box center [261, 84] width 61 height 11
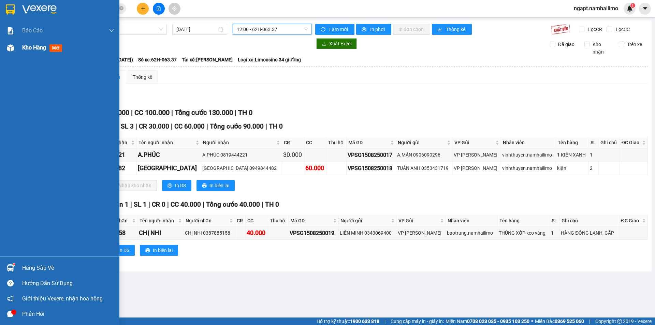
click at [33, 45] on span "Kho hàng" at bounding box center [34, 47] width 24 height 6
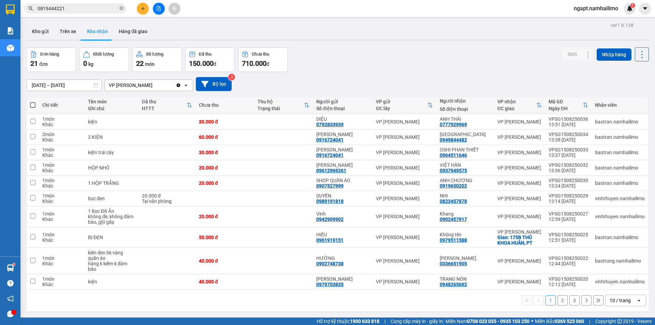
click at [98, 3] on div "Kết quả tìm kiếm ( 38 ) Bộ lọc Mã ĐH Trạng thái Món hàng Tổng cước Chưa cước Ng…" at bounding box center [66, 9] width 133 height 12
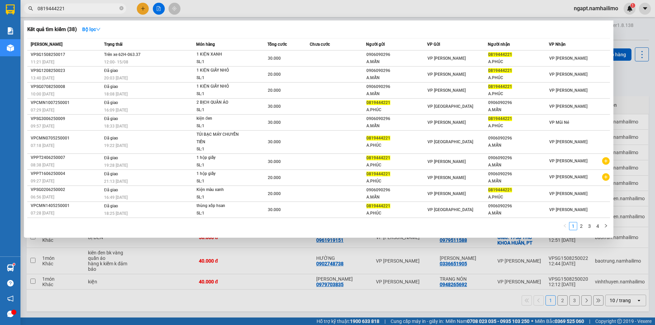
click at [94, 9] on input "0819444221" at bounding box center [78, 9] width 81 height 8
drag, startPoint x: 86, startPoint y: 10, endPoint x: 0, endPoint y: -6, distance: 87.1
click at [0, 0] on html "Kết quả tìm kiếm ( 38 ) Bộ lọc Mã ĐH Trạng thái Món hàng Tổng cước Chưa cước Ng…" at bounding box center [327, 162] width 655 height 325
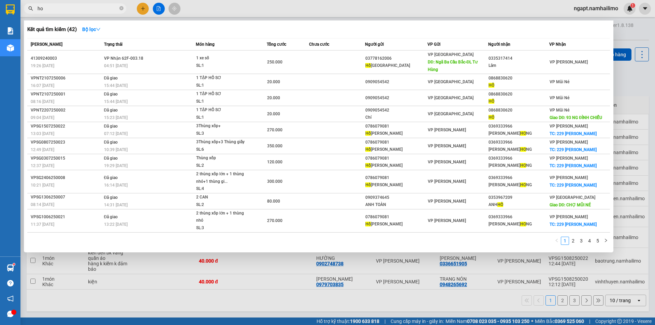
type input "h"
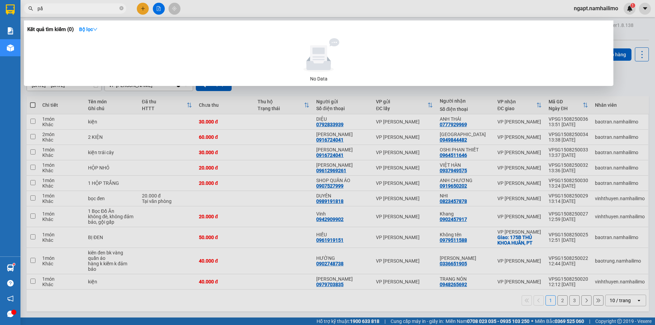
type input "p"
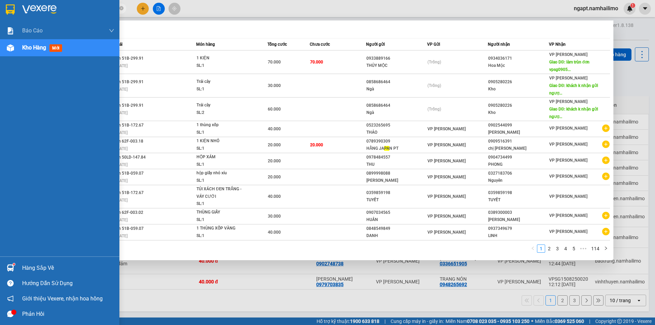
drag, startPoint x: 56, startPoint y: 9, endPoint x: 17, endPoint y: 16, distance: 39.6
click at [17, 16] on section "Kết quả tìm kiếm ( 1140 ) Bộ lọc Mã ĐH Trạng thái Món hàng Tổng cước Chưa cước …" at bounding box center [327, 162] width 655 height 325
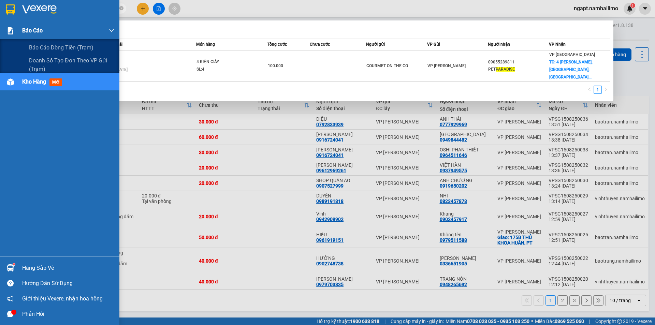
drag, startPoint x: 96, startPoint y: 8, endPoint x: 9, endPoint y: 25, distance: 88.6
click at [9, 25] on section "Kết quả tìm kiếm ( 1 ) Bộ lọc Mã ĐH Trạng thái Món hàng Tổng cước Chưa cước Ngư…" at bounding box center [327, 162] width 655 height 325
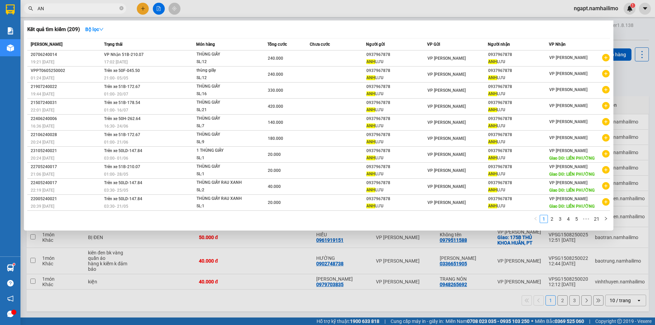
type input "A"
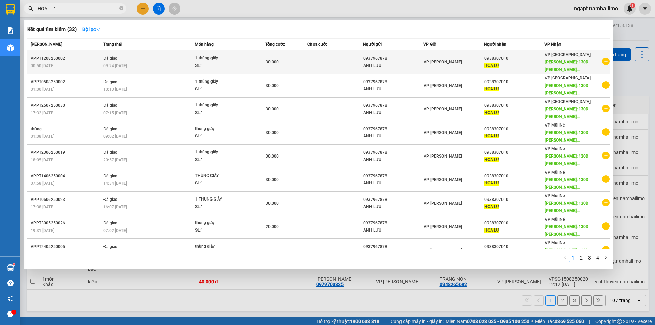
type input "HOA LƯ"
click at [602, 62] on icon "plus-circle" at bounding box center [606, 62] width 8 height 8
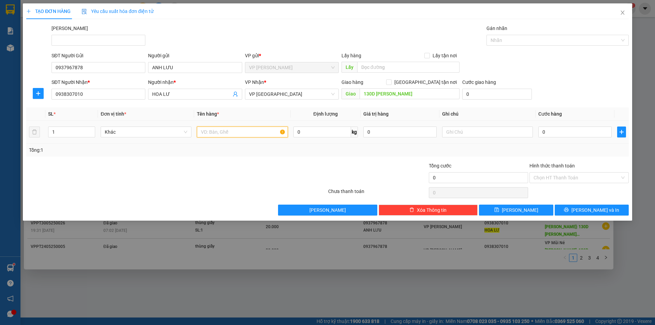
click at [243, 134] on input "text" at bounding box center [242, 132] width 91 height 11
type input "THÙNG GIẤY"
click at [568, 135] on input "0" at bounding box center [574, 132] width 73 height 11
click at [333, 94] on span "VP [GEOGRAPHIC_DATA]" at bounding box center [292, 94] width 86 height 10
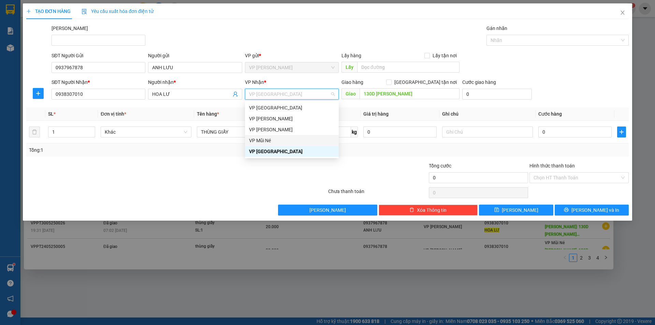
click at [267, 140] on div "VP Mũi Né" at bounding box center [292, 141] width 86 height 8
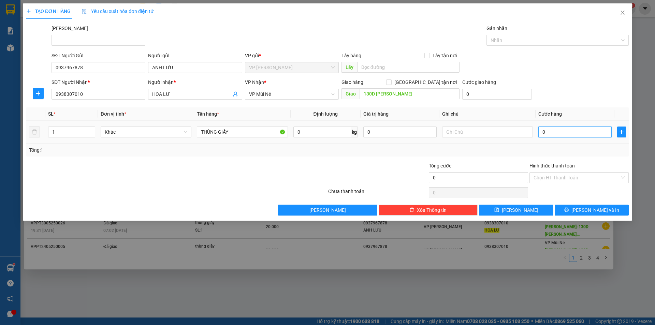
click at [583, 133] on input "0" at bounding box center [574, 132] width 73 height 11
type input "3"
type input "30"
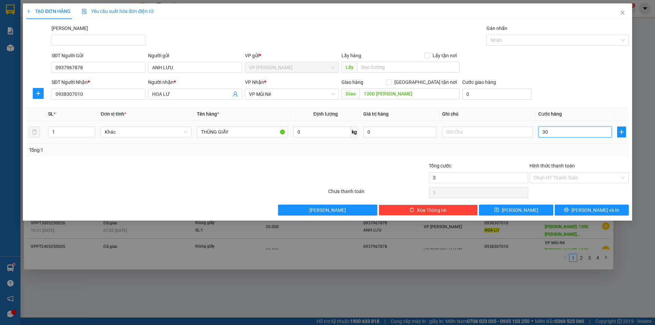
type input "30"
type input "30.000"
click at [598, 158] on div "Transit Pickup Surcharge Ids Transit Deliver Surcharge Ids Transit Deliver Surc…" at bounding box center [327, 120] width 603 height 191
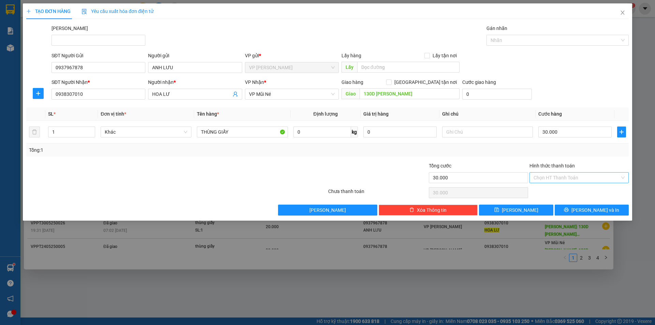
click at [604, 181] on input "Hình thức thanh toán" at bounding box center [577, 178] width 86 height 10
click at [589, 192] on div "Tại văn phòng" at bounding box center [579, 192] width 91 height 8
type input "0"
click at [594, 212] on span "[PERSON_NAME] và In" at bounding box center [595, 210] width 48 height 8
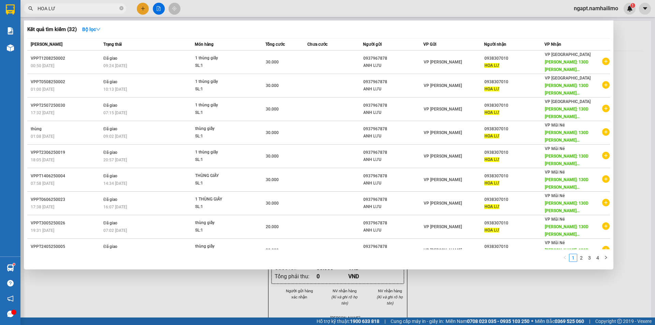
click at [454, 303] on div at bounding box center [327, 162] width 655 height 325
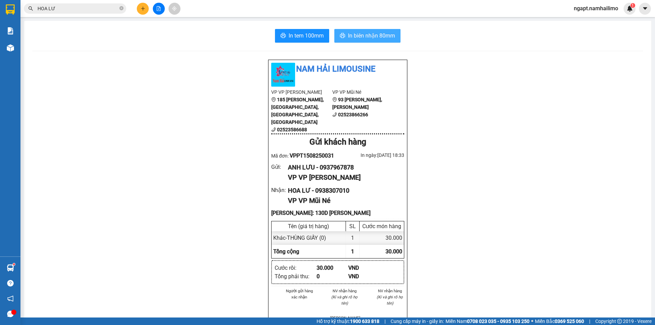
click at [377, 35] on span "In biên nhận 80mm" at bounding box center [371, 35] width 47 height 9
click at [289, 37] on span "In tem 100mm" at bounding box center [306, 35] width 35 height 9
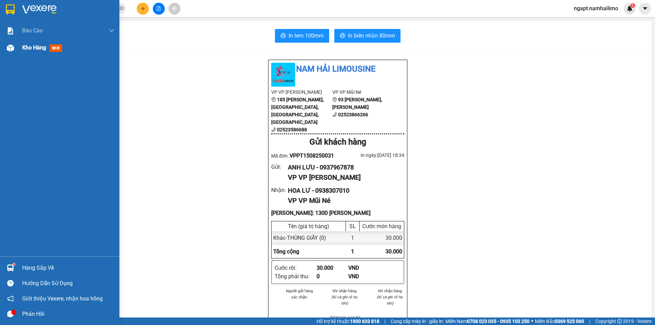
click at [28, 50] on span "Kho hàng" at bounding box center [34, 47] width 24 height 6
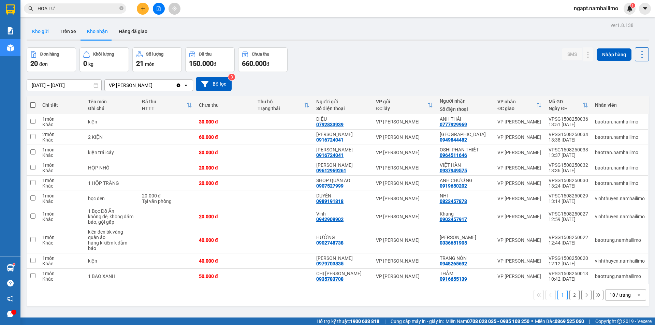
click at [41, 31] on button "Kho gửi" at bounding box center [41, 31] width 28 height 16
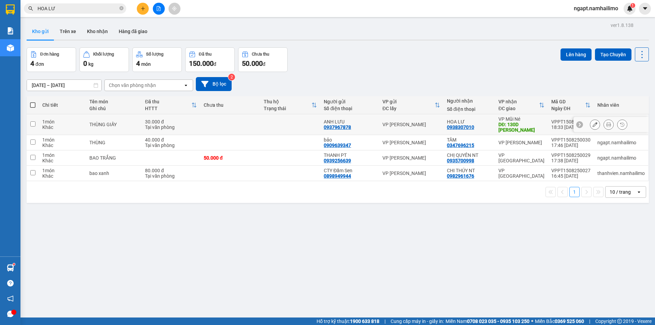
click at [590, 127] on button at bounding box center [595, 125] width 10 height 12
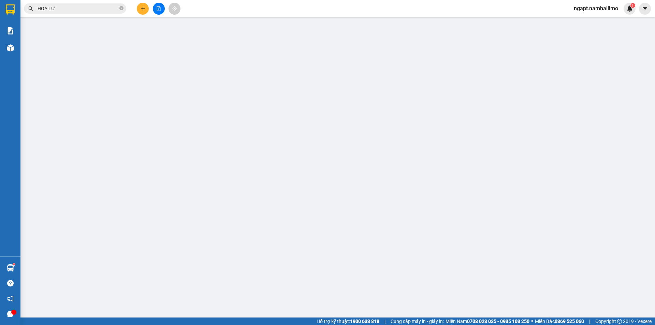
type input "0937967878"
type input "0938307010"
type input "130D [PERSON_NAME]"
type input "30.000"
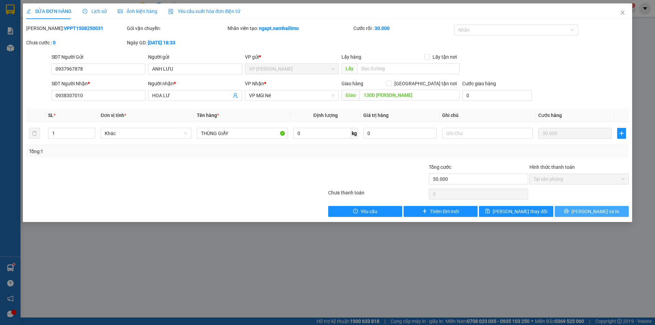
click at [587, 213] on span "[PERSON_NAME] và In" at bounding box center [595, 212] width 48 height 8
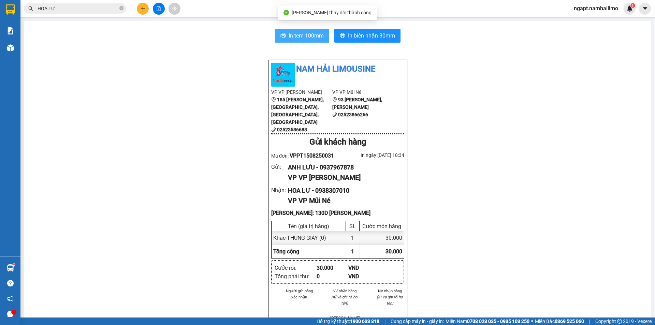
click at [295, 33] on span "In tem 100mm" at bounding box center [306, 35] width 35 height 9
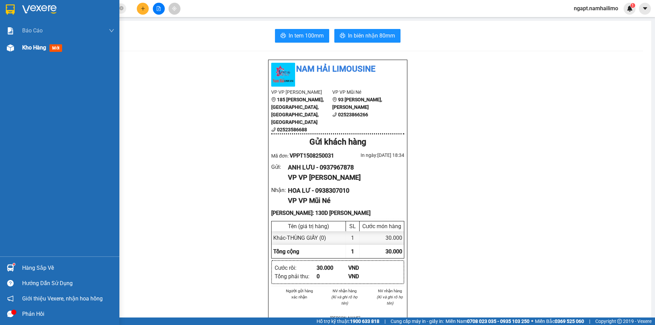
click at [13, 49] on img at bounding box center [10, 47] width 7 height 7
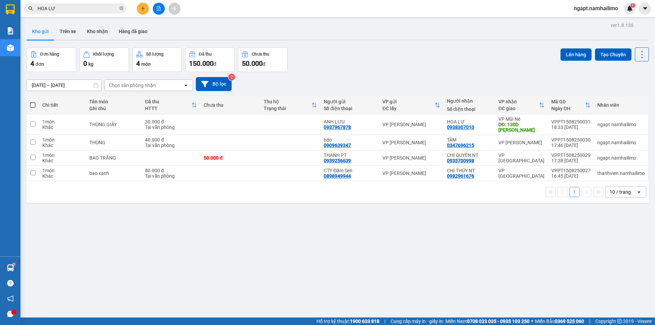
click at [147, 11] on button at bounding box center [143, 9] width 12 height 12
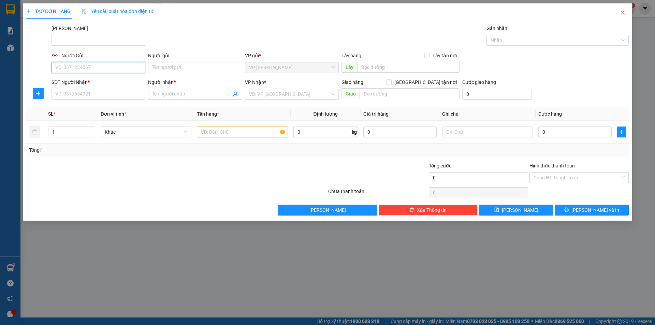
click at [118, 71] on input "SĐT Người Gửi" at bounding box center [99, 67] width 94 height 11
click at [117, 79] on div "0364326227 - TIÊN" at bounding box center [99, 81] width 86 height 8
type input "0364326227"
type input "TIÊN"
type input "0985447968"
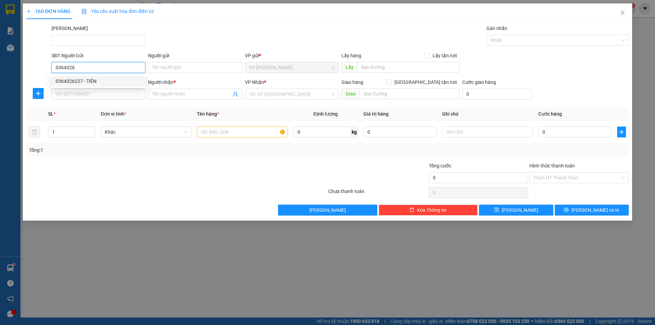
type input "HƯƠNG NT"
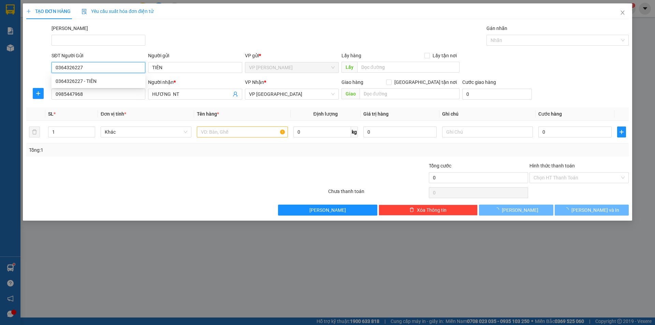
type input "60.000"
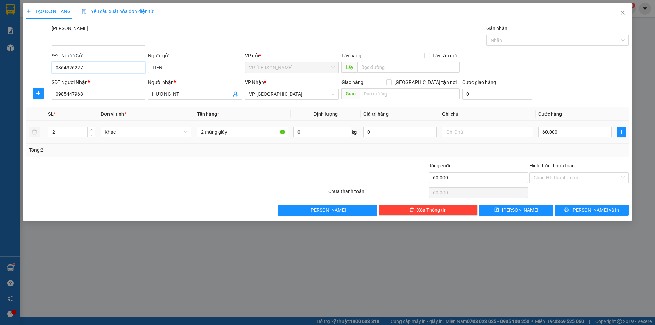
type input "0364326227"
drag, startPoint x: 61, startPoint y: 134, endPoint x: 5, endPoint y: 146, distance: 57.7
click at [5, 146] on div "TẠO ĐƠN HÀNG Yêu cầu xuất hóa đơn điện tử Transit Pickup Surcharge Ids Transit …" at bounding box center [327, 162] width 655 height 325
type input "1"
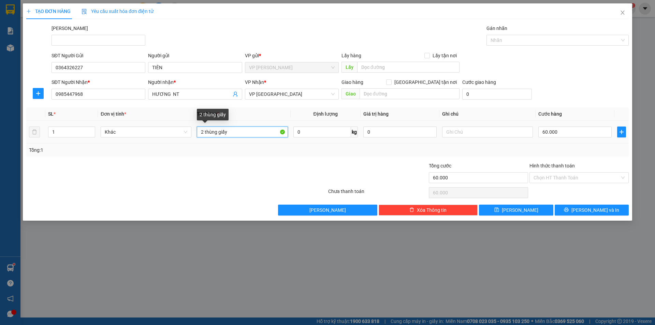
drag, startPoint x: 245, startPoint y: 132, endPoint x: 165, endPoint y: 141, distance: 80.3
click at [165, 141] on tr "1 Khác 2 thùng giấy 0 kg 0 60.000" at bounding box center [327, 132] width 603 height 23
type input "t"
type input "THÙNG"
click at [590, 133] on input "60.000" at bounding box center [574, 132] width 73 height 11
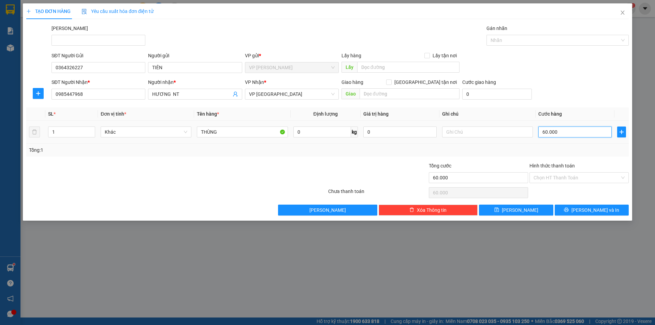
type input "3"
type input "30"
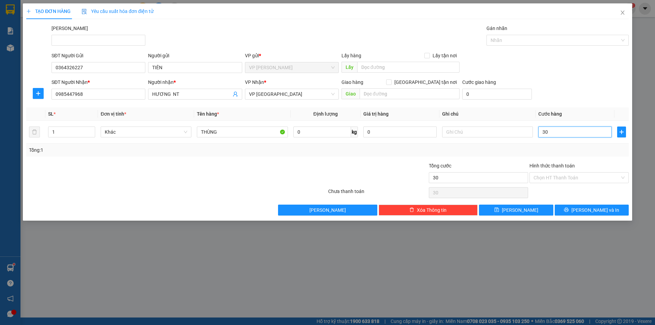
type input "30"
type input "30.000"
click at [509, 151] on div "Tổng: 1" at bounding box center [327, 150] width 597 height 8
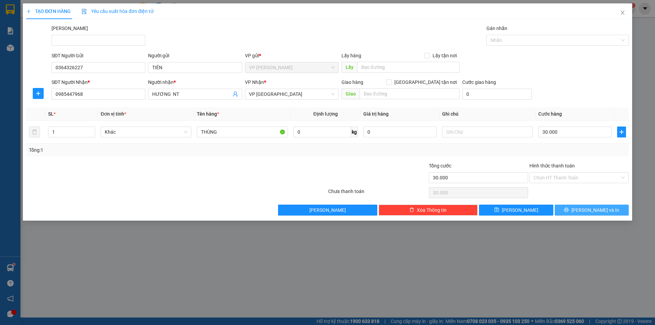
click at [606, 212] on button "[PERSON_NAME] và In" at bounding box center [592, 210] width 74 height 11
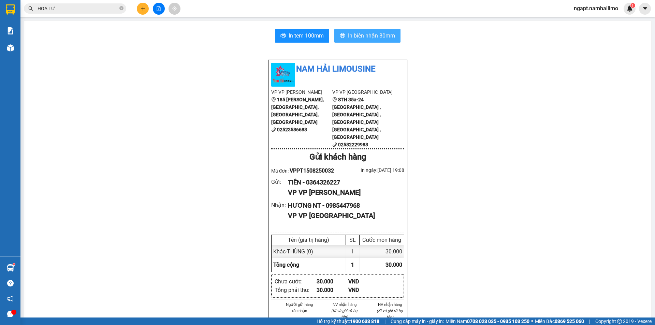
click at [379, 34] on span "In biên nhận 80mm" at bounding box center [371, 35] width 47 height 9
click at [308, 38] on span "In tem 100mm" at bounding box center [306, 35] width 35 height 9
